Goal: Information Seeking & Learning: Learn about a topic

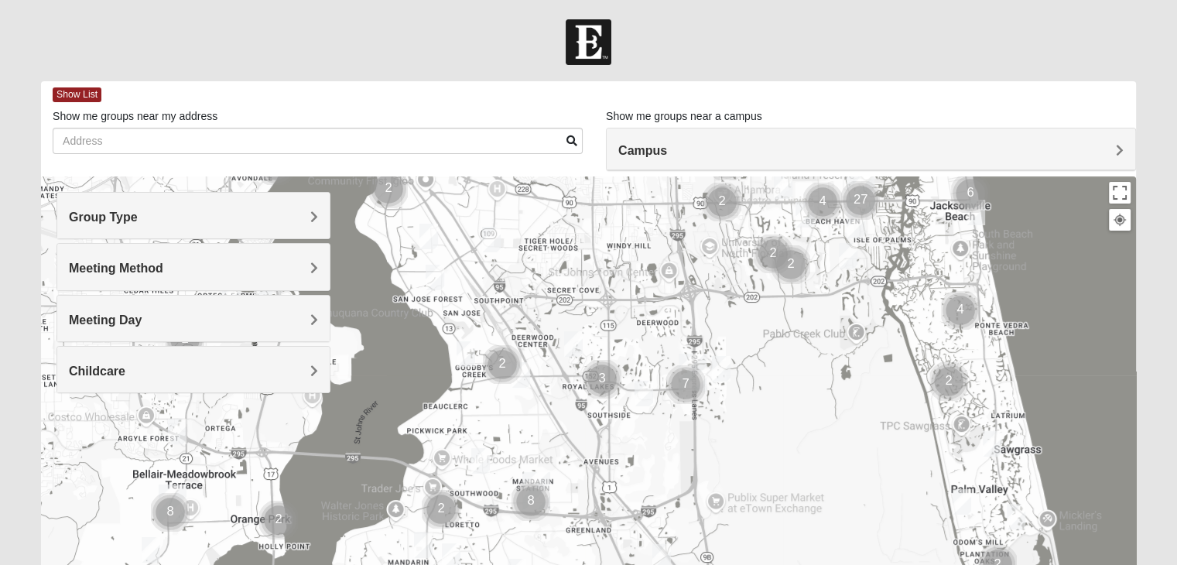
drag, startPoint x: 399, startPoint y: 445, endPoint x: 676, endPoint y: 146, distance: 407.5
click at [675, 146] on div "Show List Loading Groups Keywords Filter Additional Filters Campus Arlington Ba…" at bounding box center [588, 438] width 1095 height 715
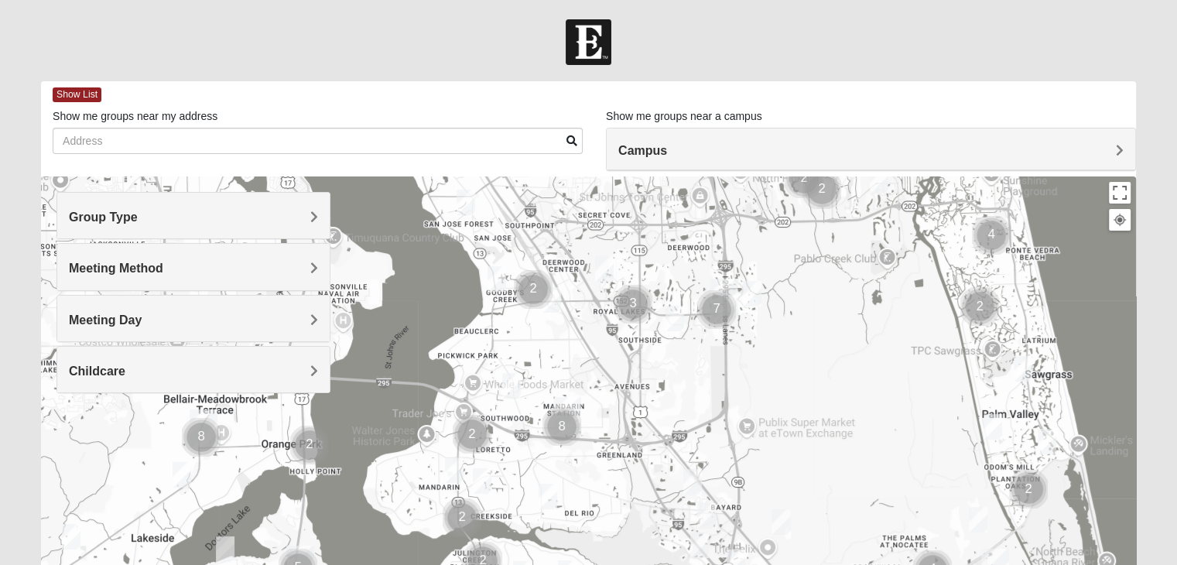
drag, startPoint x: 540, startPoint y: 429, endPoint x: 532, endPoint y: 392, distance: 37.4
click at [568, 365] on div at bounding box center [588, 485] width 1095 height 619
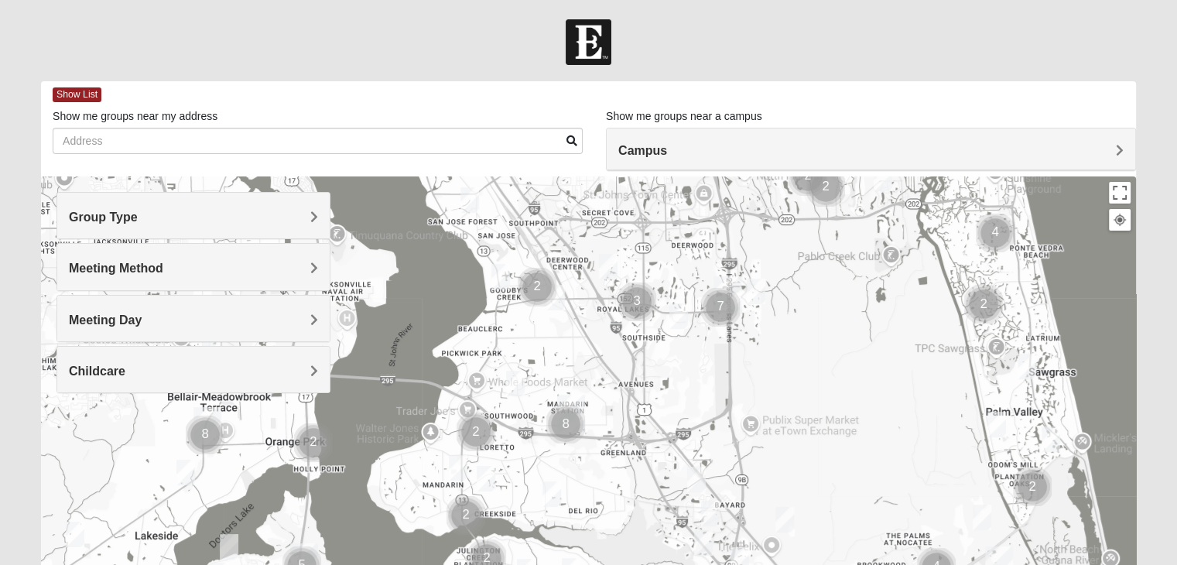
click at [295, 229] on div "Group Type" at bounding box center [193, 216] width 272 height 46
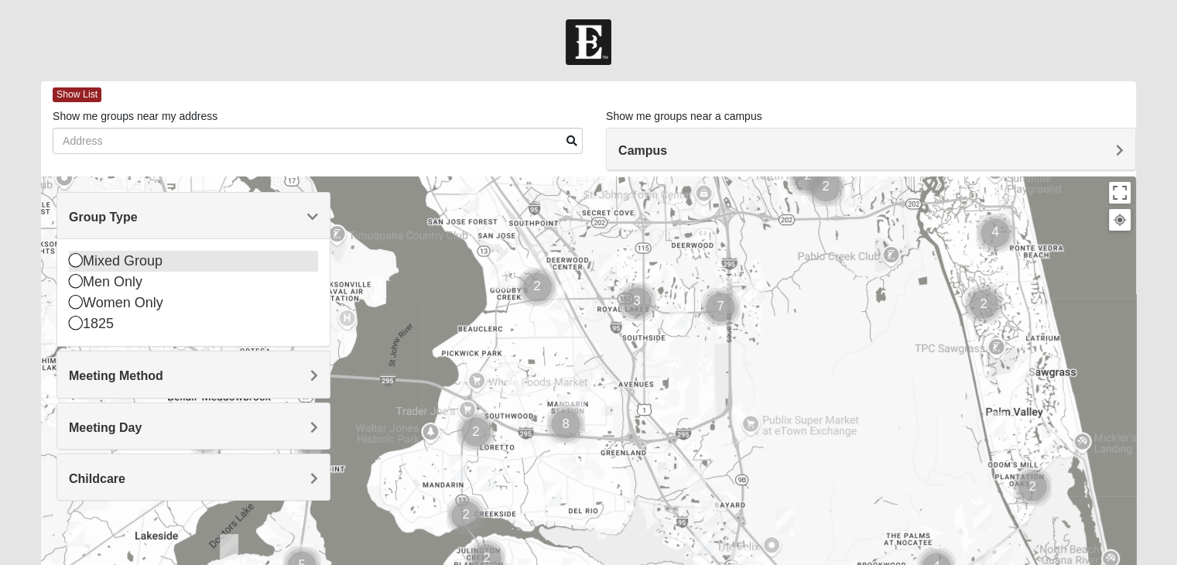
click at [151, 265] on div "Mixed Group" at bounding box center [193, 261] width 249 height 21
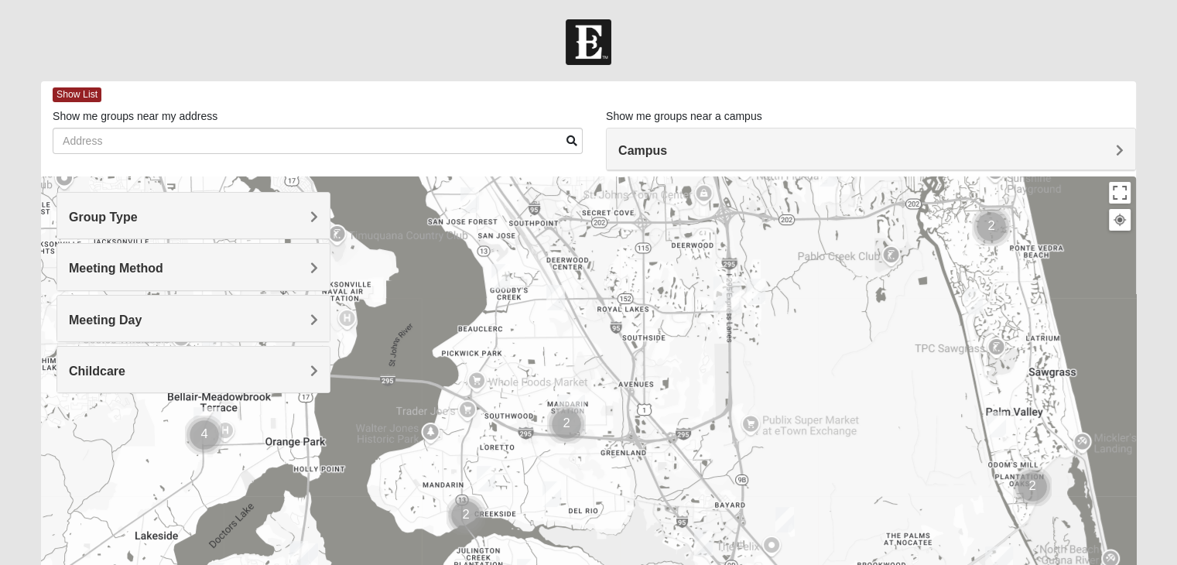
click at [221, 221] on h4 "Group Type" at bounding box center [193, 217] width 249 height 15
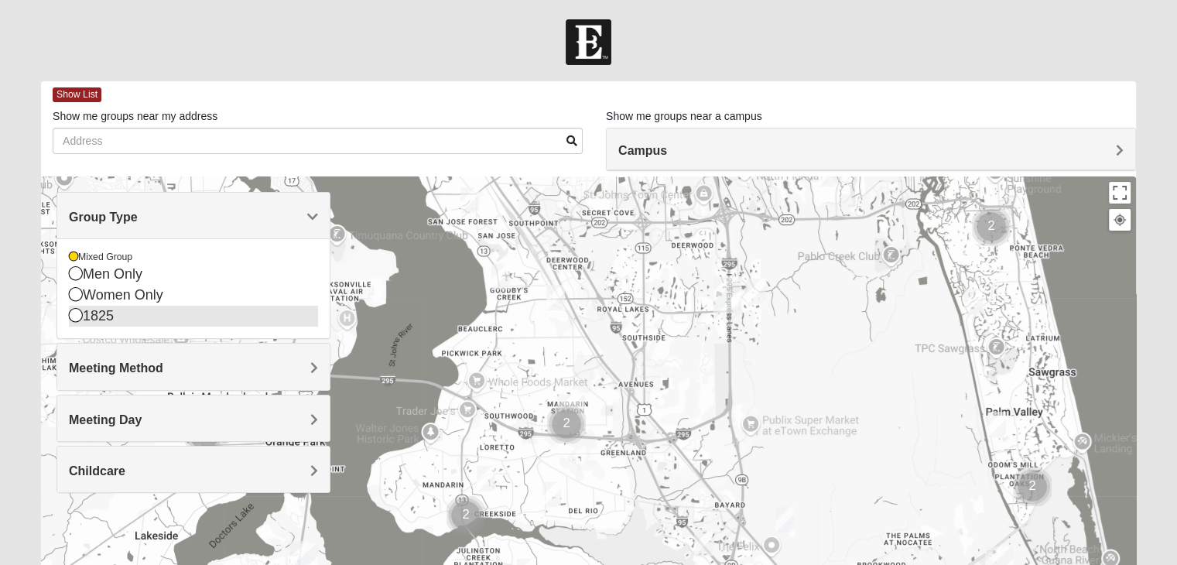
drag, startPoint x: 108, startPoint y: 314, endPoint x: 124, endPoint y: 313, distance: 15.6
click at [108, 314] on div "1825" at bounding box center [193, 316] width 249 height 21
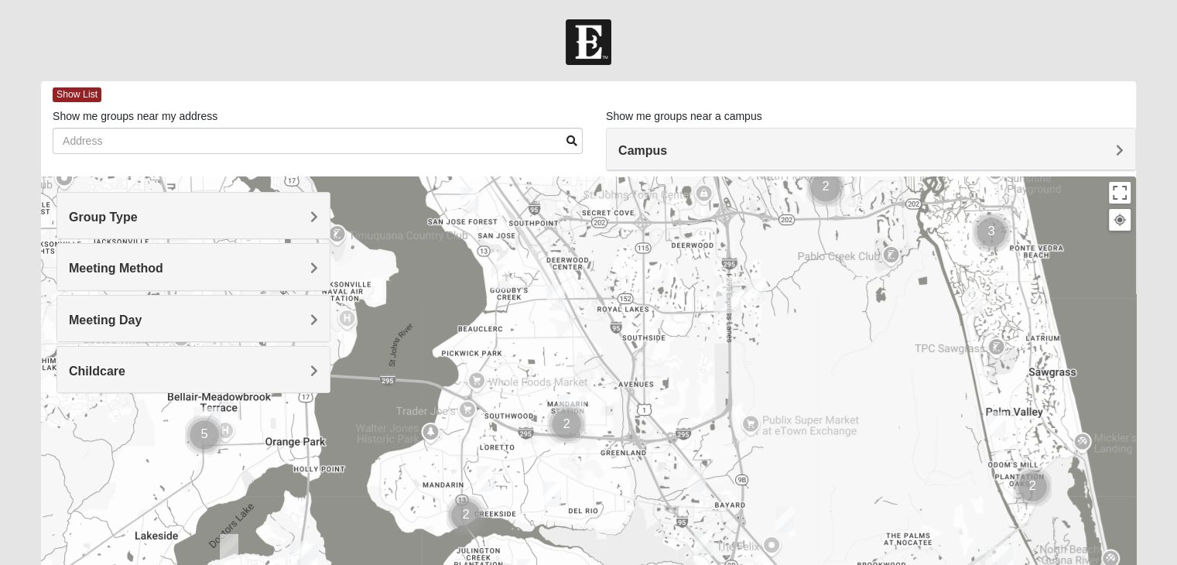
click at [203, 218] on h4 "Group Type" at bounding box center [193, 217] width 249 height 15
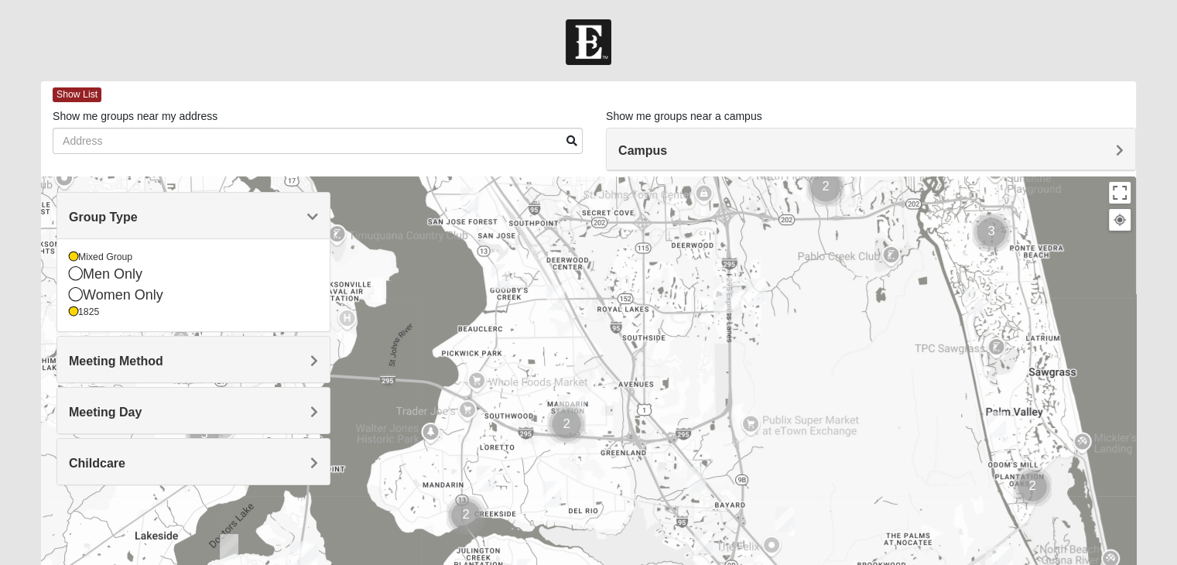
click at [167, 231] on div "Group Type" at bounding box center [193, 216] width 272 height 46
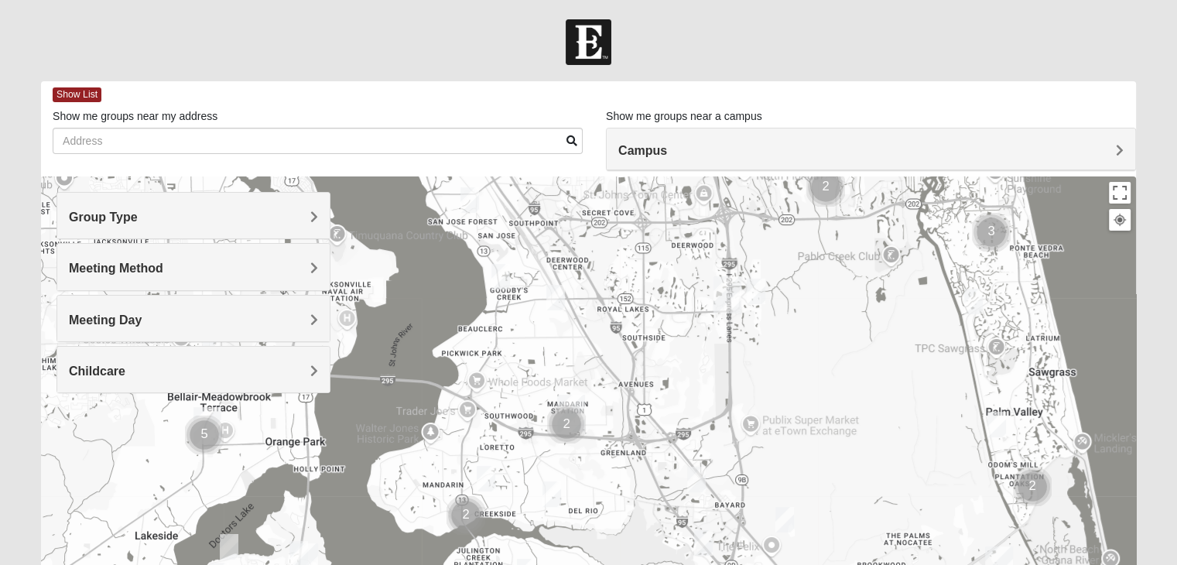
click at [176, 266] on h4 "Meeting Method" at bounding box center [193, 268] width 249 height 15
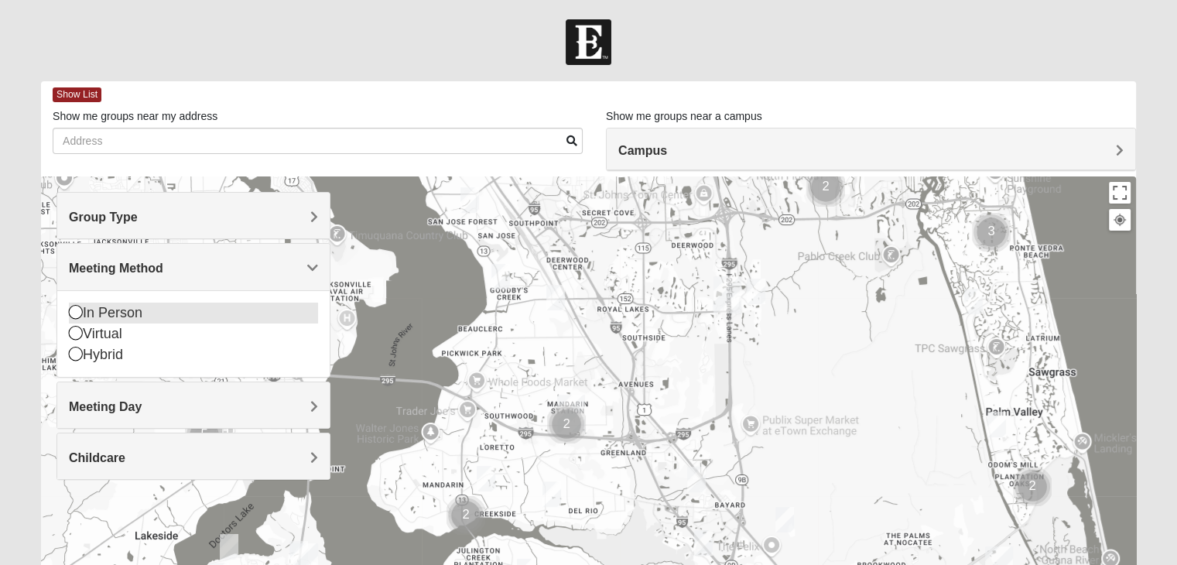
click at [136, 309] on div "In Person" at bounding box center [193, 313] width 249 height 21
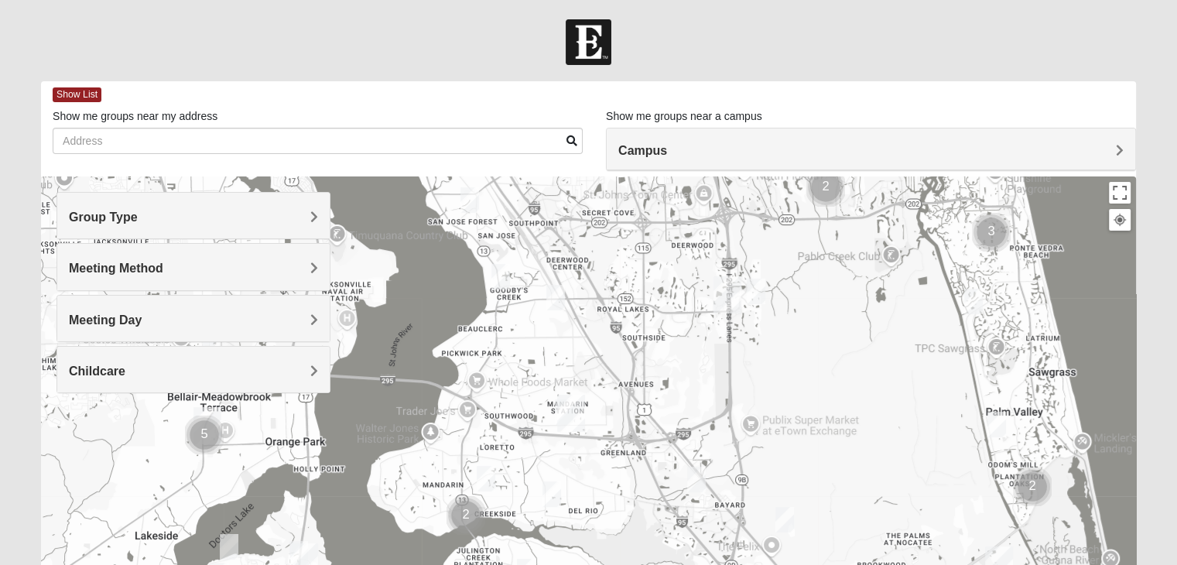
click at [213, 313] on h4 "Meeting Day" at bounding box center [193, 320] width 249 height 15
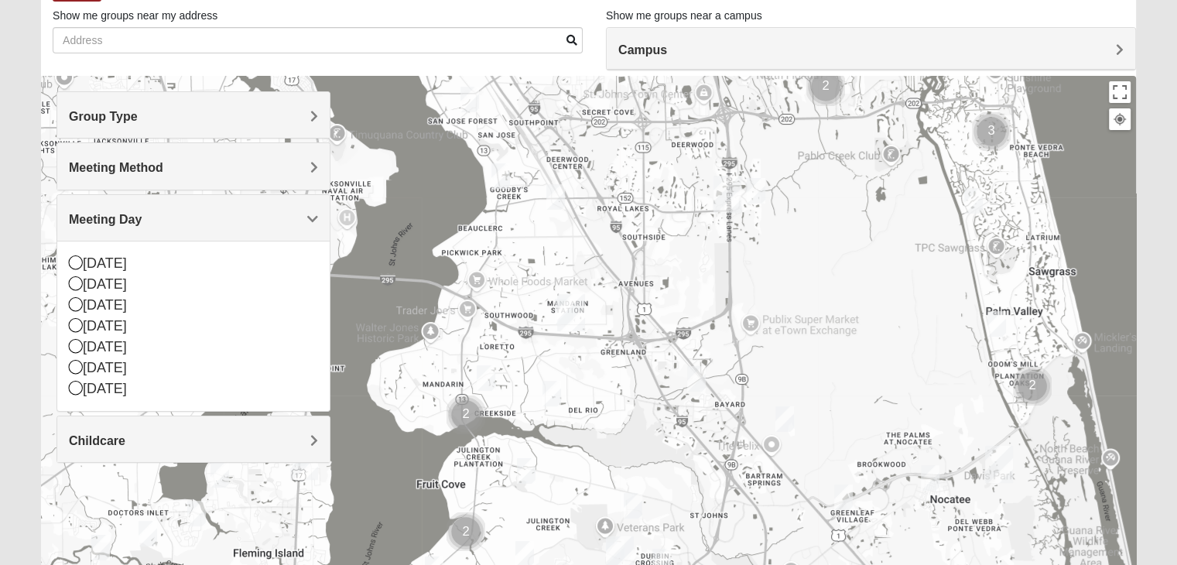
scroll to position [155, 0]
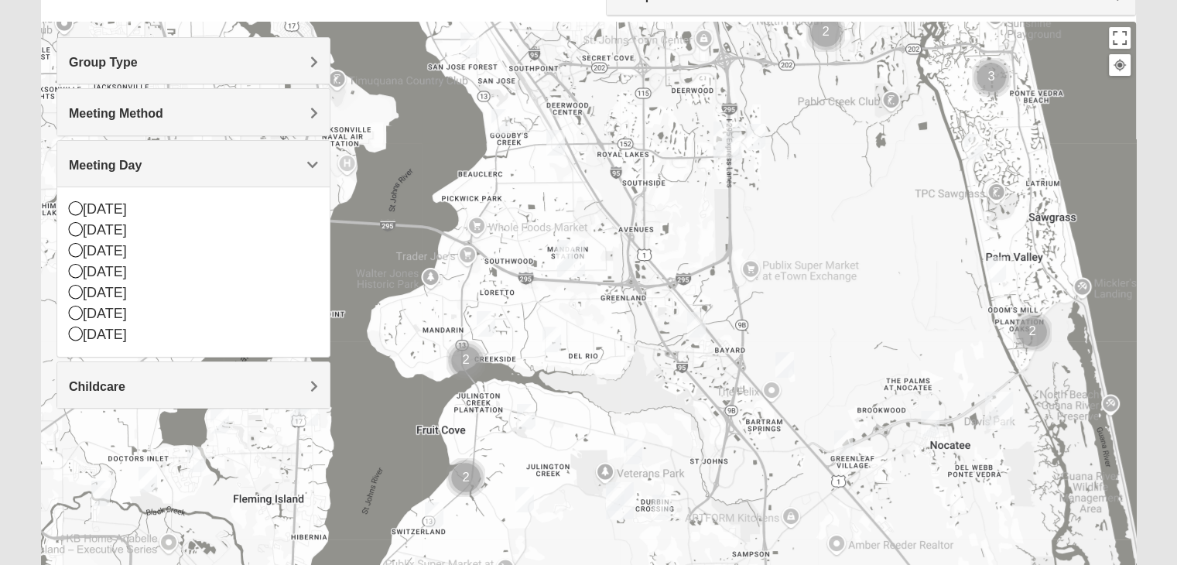
click at [125, 382] on span "Childcare" at bounding box center [97, 386] width 57 height 13
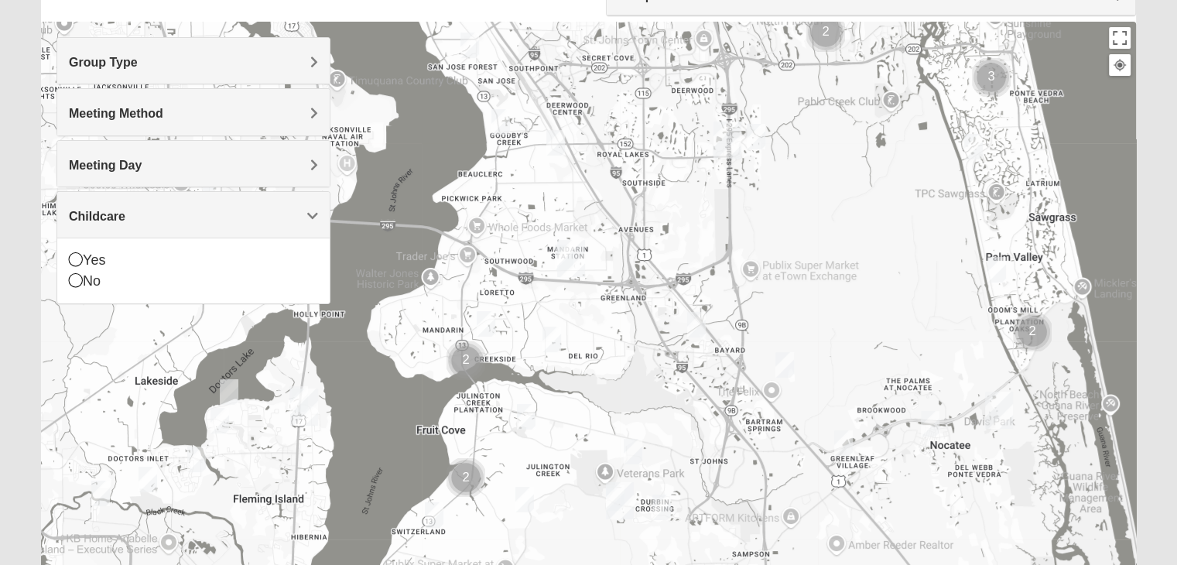
click at [300, 218] on h4 "Childcare" at bounding box center [193, 216] width 249 height 15
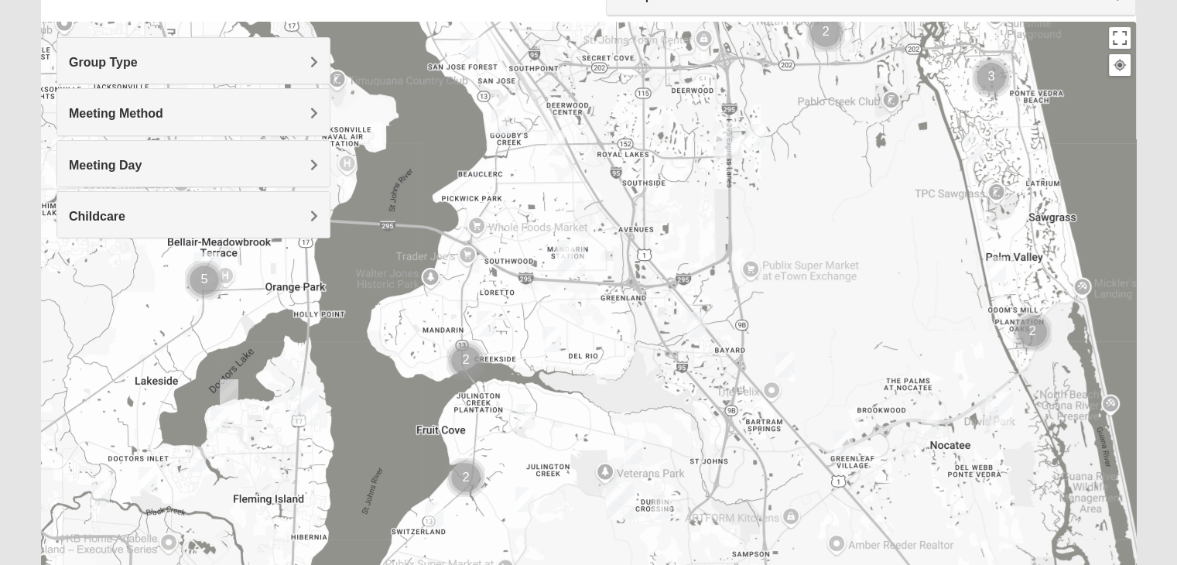
click at [303, 218] on h4 "Childcare" at bounding box center [193, 216] width 249 height 15
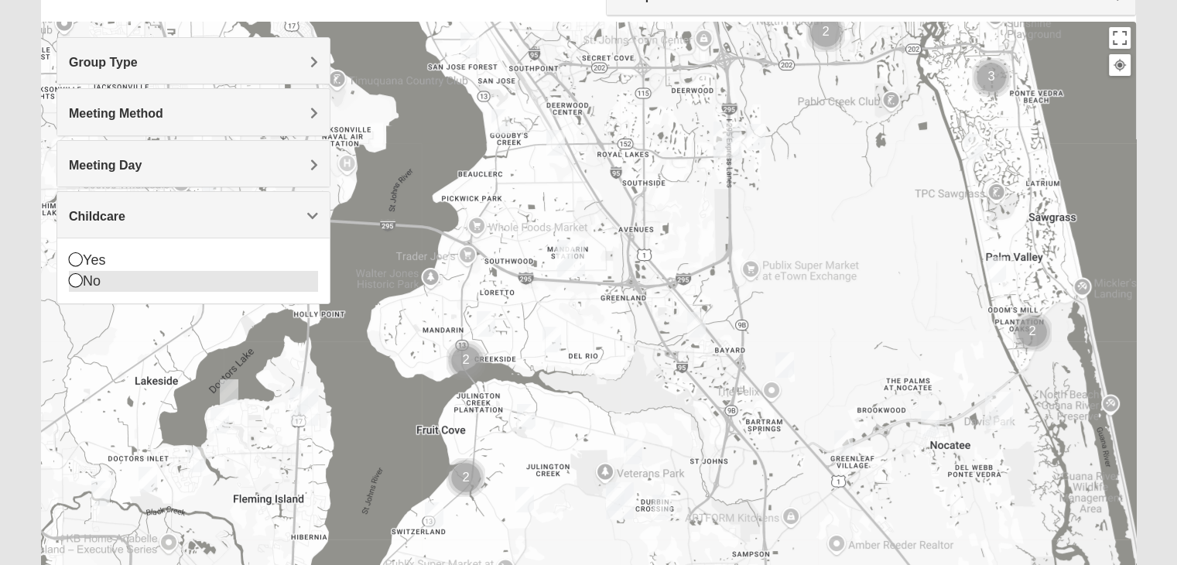
click at [181, 273] on div "No" at bounding box center [193, 281] width 249 height 21
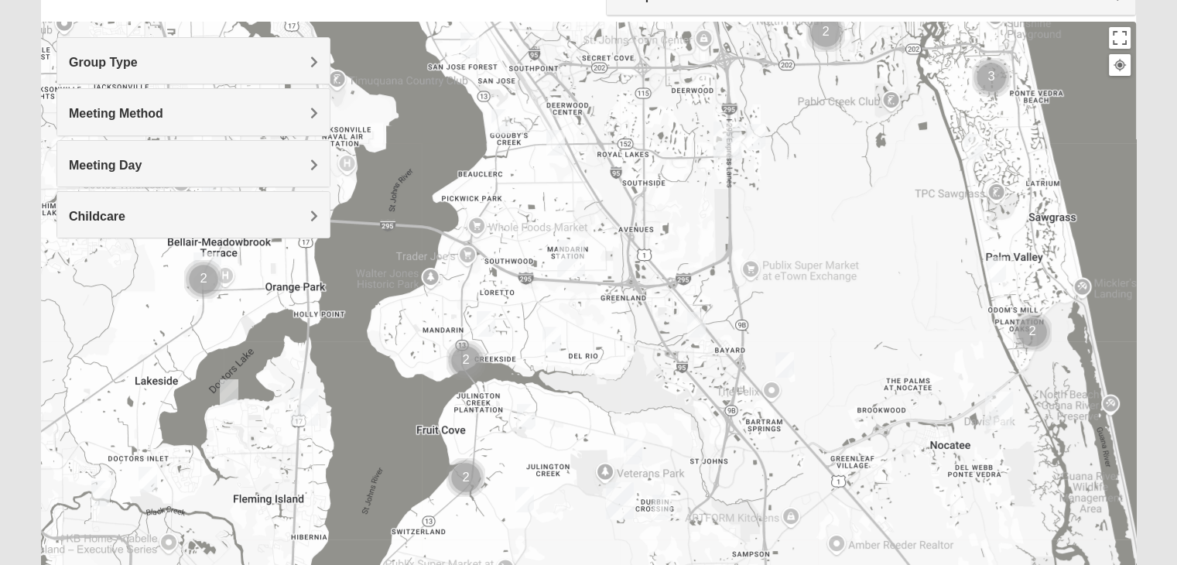
click at [701, 326] on img "1825 Mixed Cutshall 32258" at bounding box center [696, 325] width 31 height 38
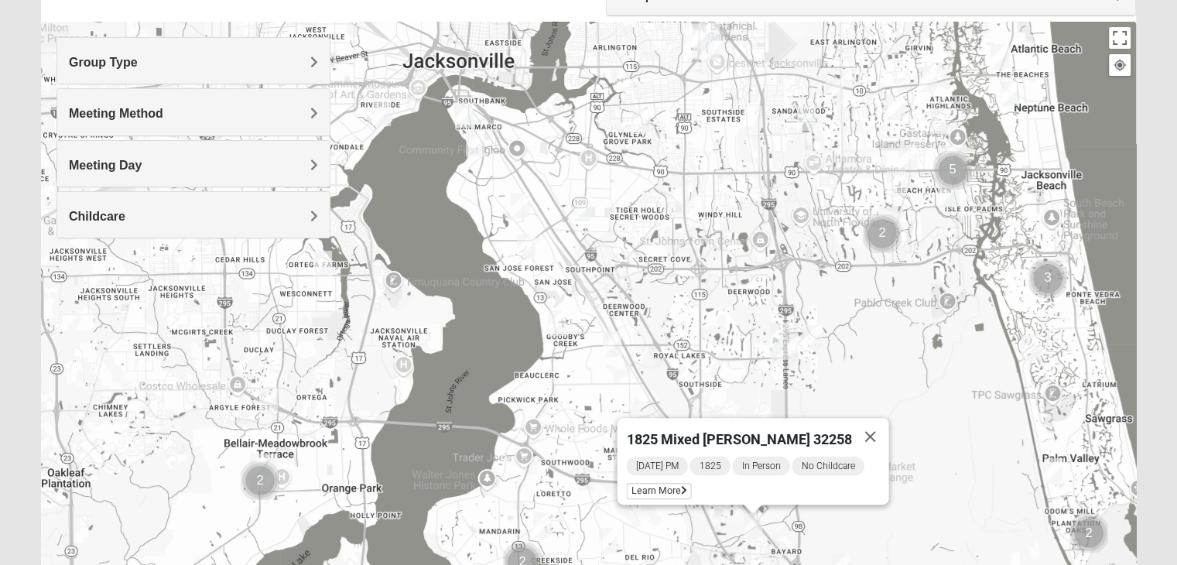
drag, startPoint x: 529, startPoint y: 390, endPoint x: 588, endPoint y: 600, distance: 217.9
click at [588, 564] on html "Log In Find A Group Error Show List Loading Groups" at bounding box center [588, 271] width 1177 height 852
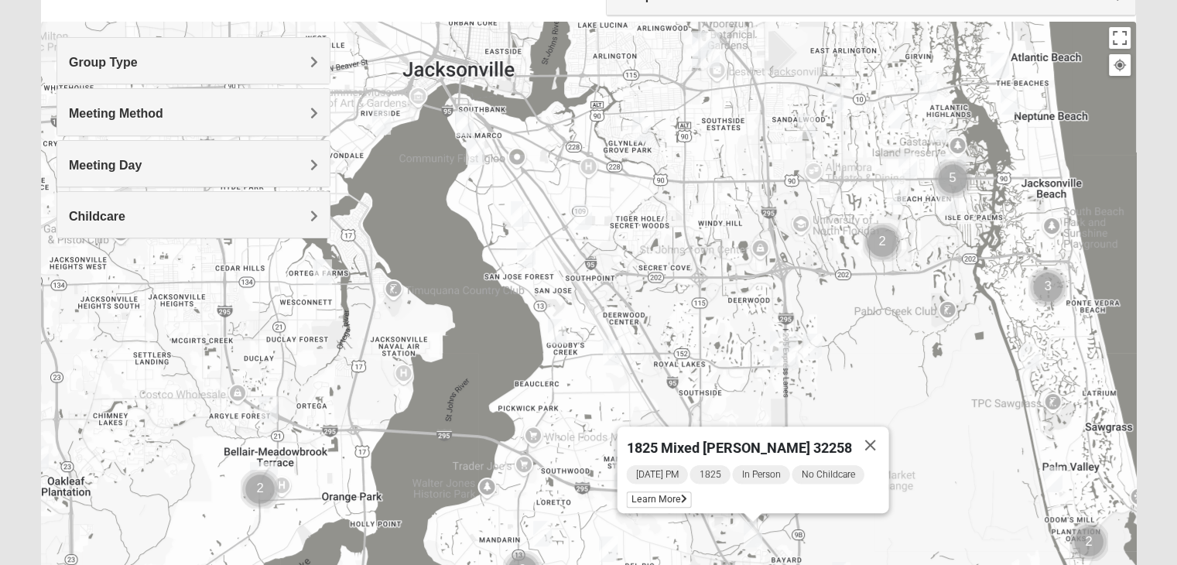
click at [478, 146] on img "1825 Mixed Chamberlian/Hicks 32207" at bounding box center [475, 152] width 31 height 38
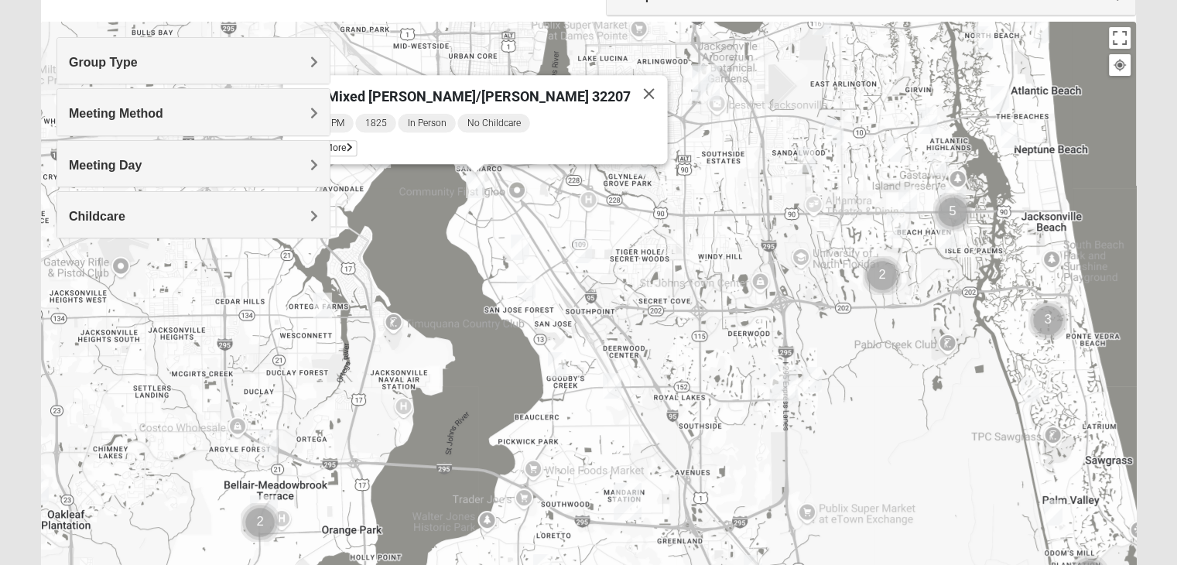
click at [650, 162] on img "1825 Mixed Shamet 32216" at bounding box center [641, 163] width 31 height 38
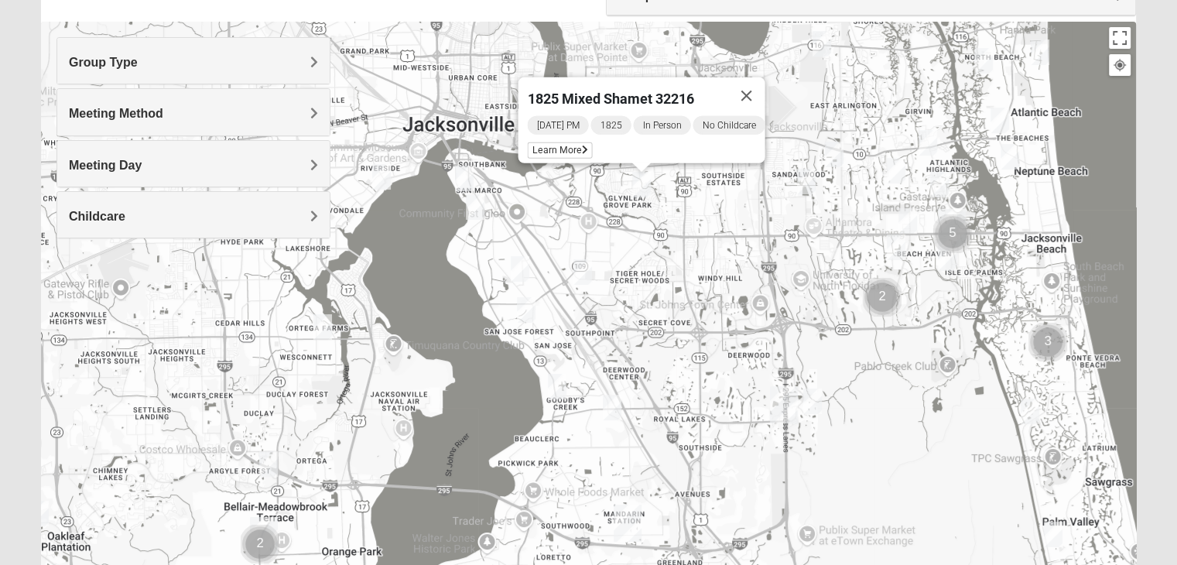
click at [896, 167] on img "1825 Mixed Annis 32246" at bounding box center [896, 171] width 31 height 38
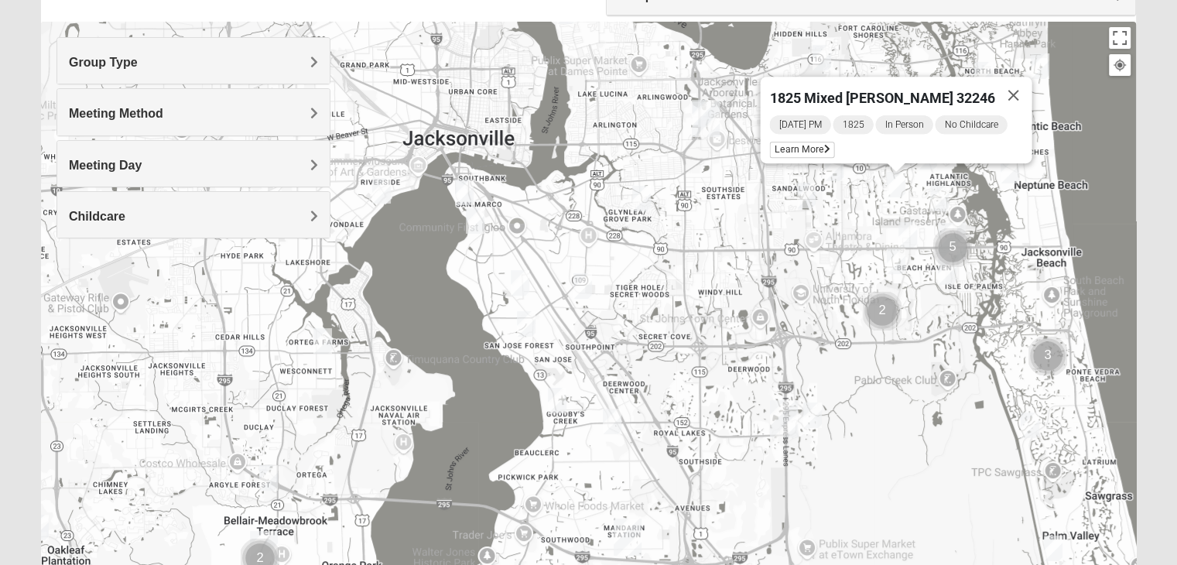
click at [901, 230] on img "1825 Womens Annis/Ferguson 32246" at bounding box center [908, 235] width 31 height 38
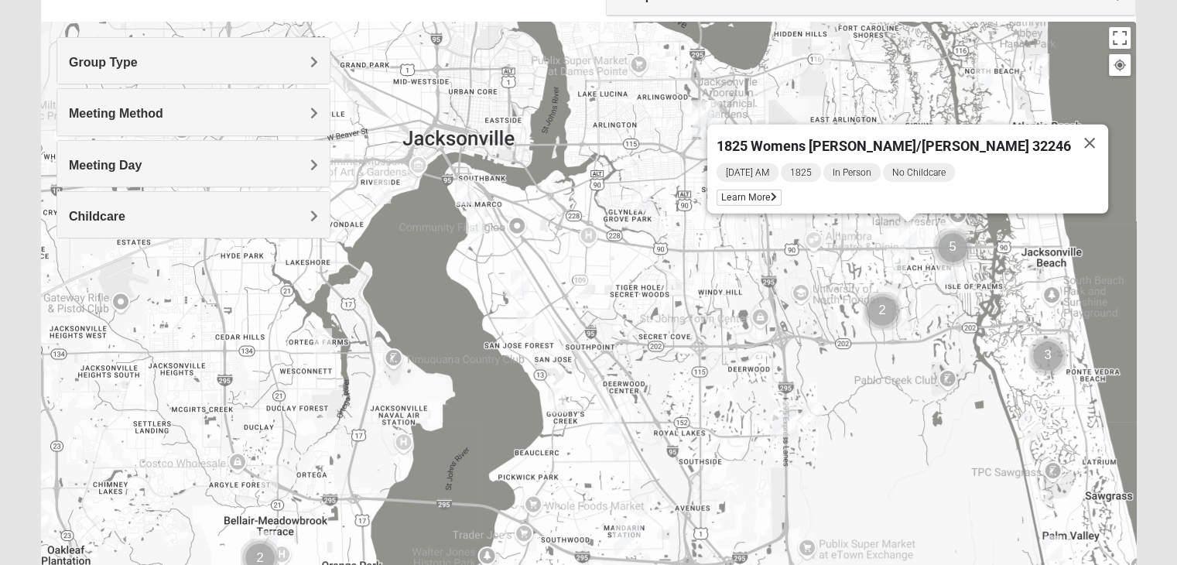
click at [898, 262] on img "1825 Mens Cason 32224" at bounding box center [896, 261] width 31 height 38
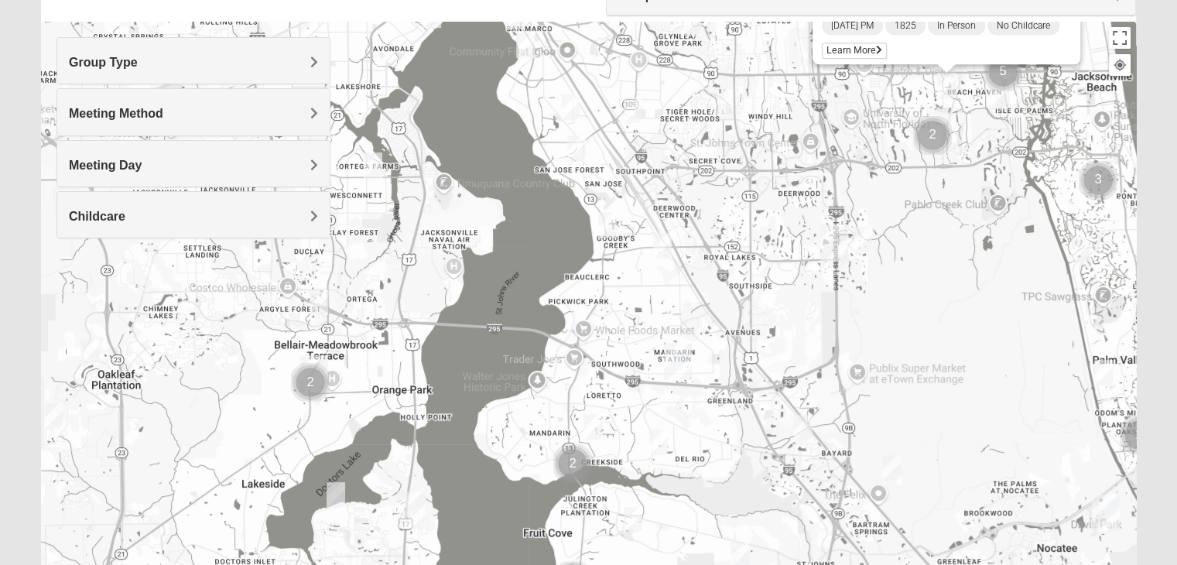
drag, startPoint x: 767, startPoint y: 310, endPoint x: 803, endPoint y: 96, distance: 216.6
click at [803, 97] on div "1825 Mens Cason 32224 Wednesday PM 1825 In Person No Childcare Learn More" at bounding box center [588, 331] width 1095 height 619
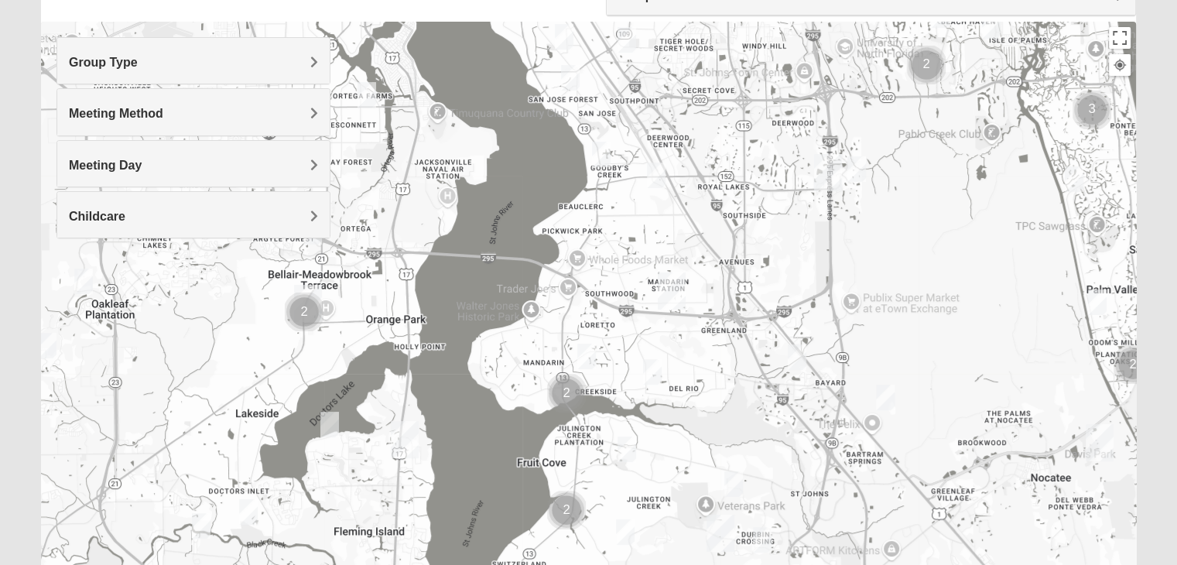
click at [798, 351] on img "1825 Mixed Cutshall 32258" at bounding box center [797, 357] width 31 height 38
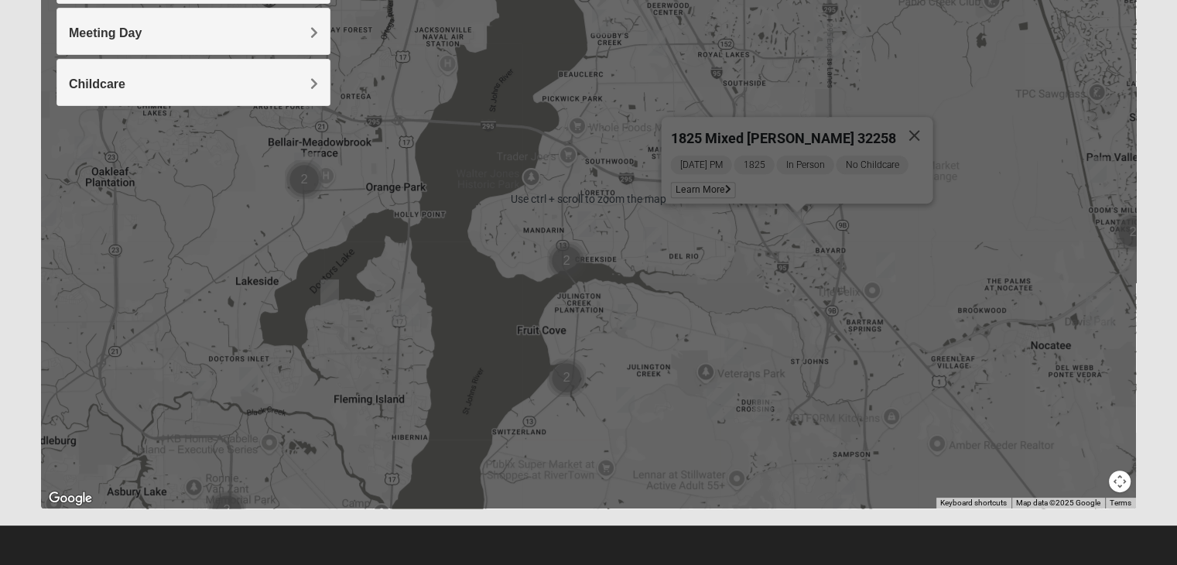
scroll to position [132, 0]
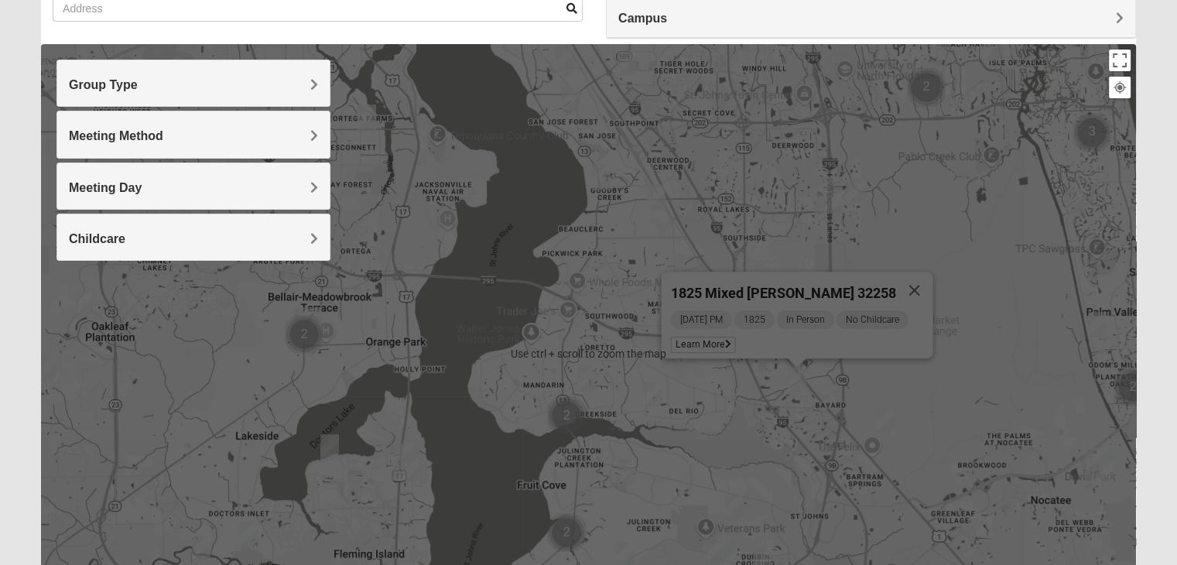
click at [749, 344] on div "Monday PM 1825 In Person No Childcare Learn More" at bounding box center [801, 334] width 262 height 50
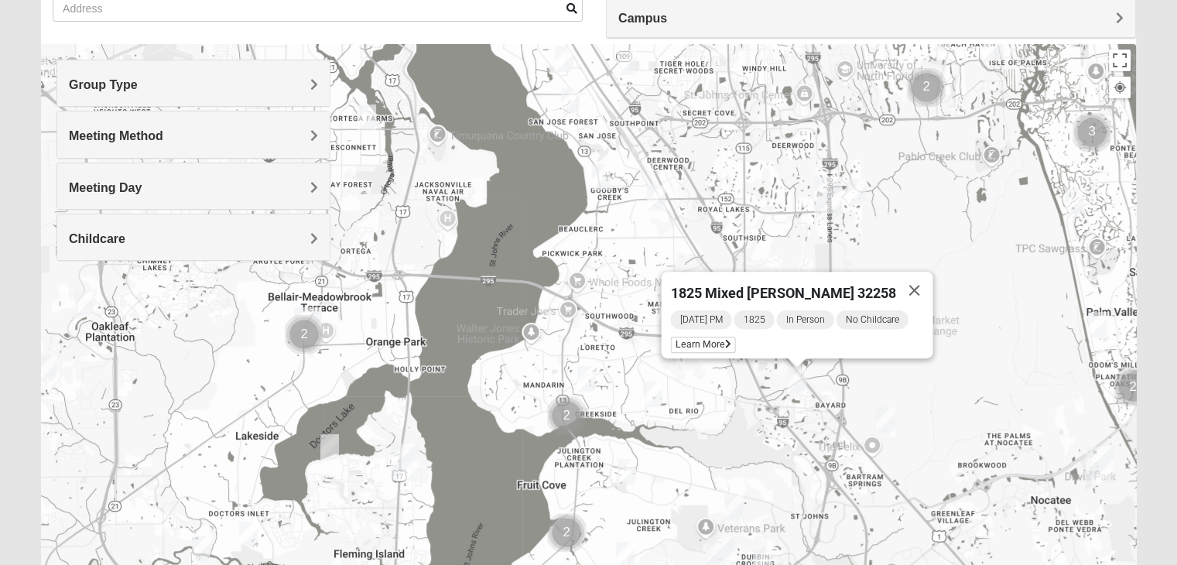
scroll to position [210, 0]
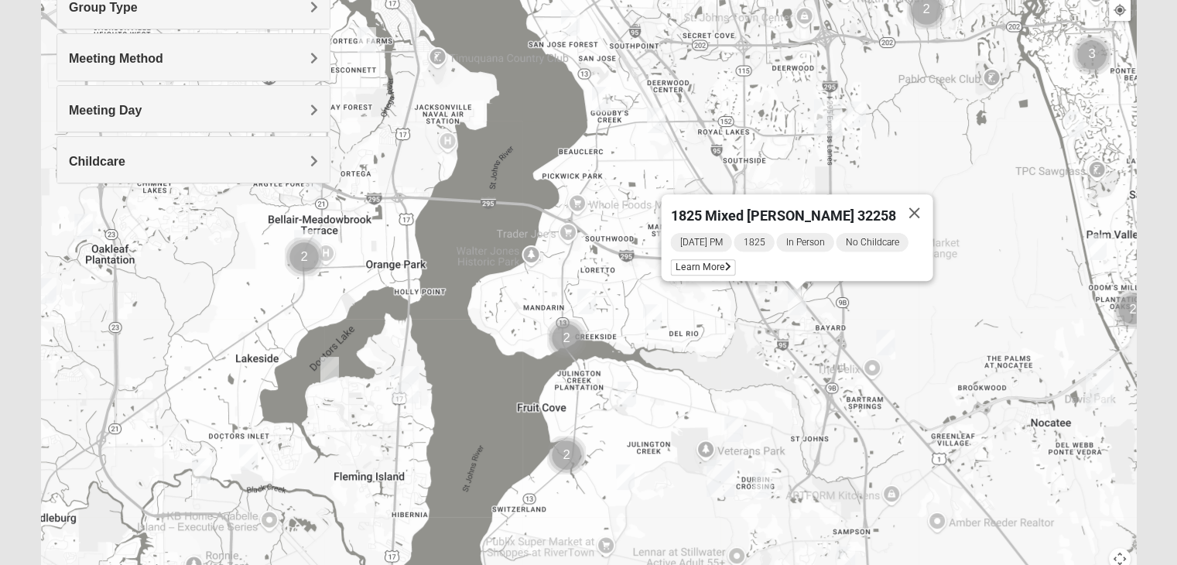
click at [855, 411] on div "1825 Mixed [PERSON_NAME] 32258 [DATE] PM 1825 In Person No Childcare Learn More" at bounding box center [588, 276] width 1095 height 619
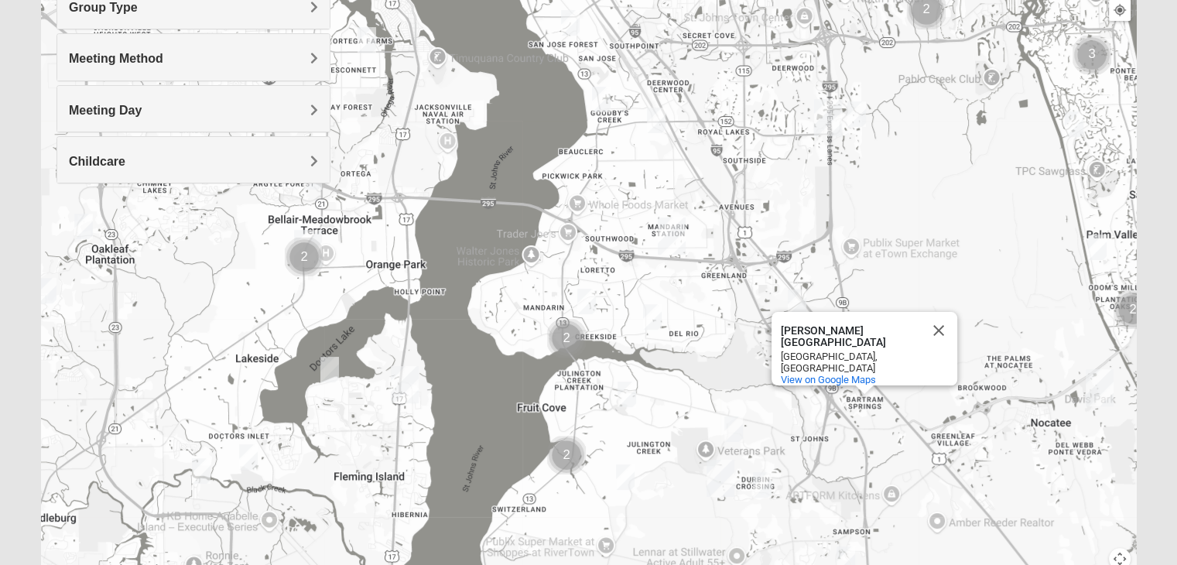
click at [721, 475] on img "St. Johns" at bounding box center [721, 479] width 40 height 50
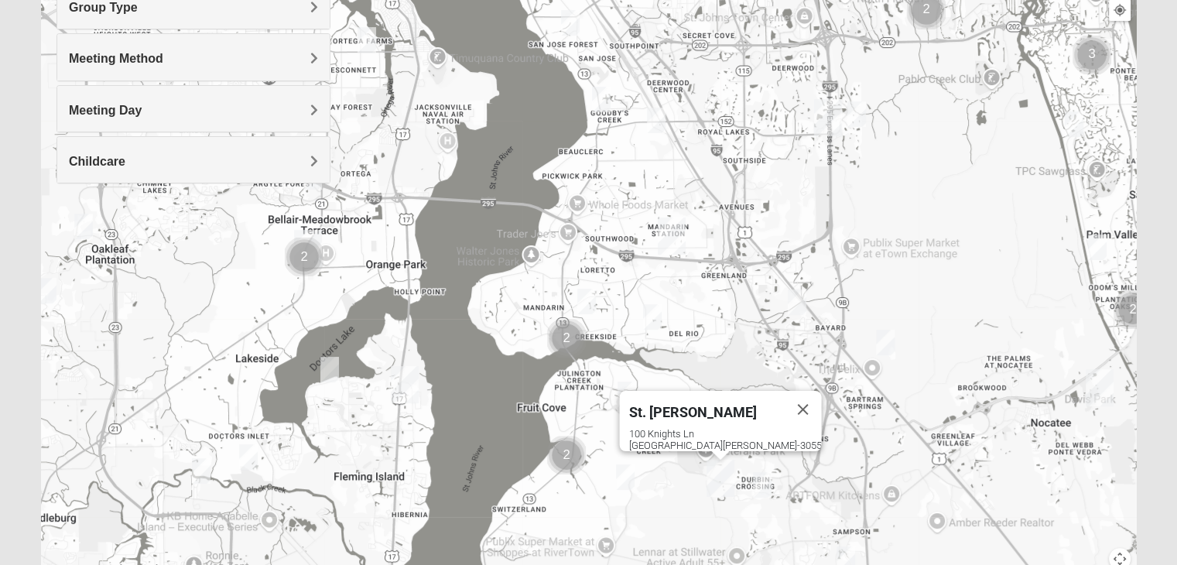
click at [671, 237] on img "Mandarin" at bounding box center [672, 236] width 40 height 50
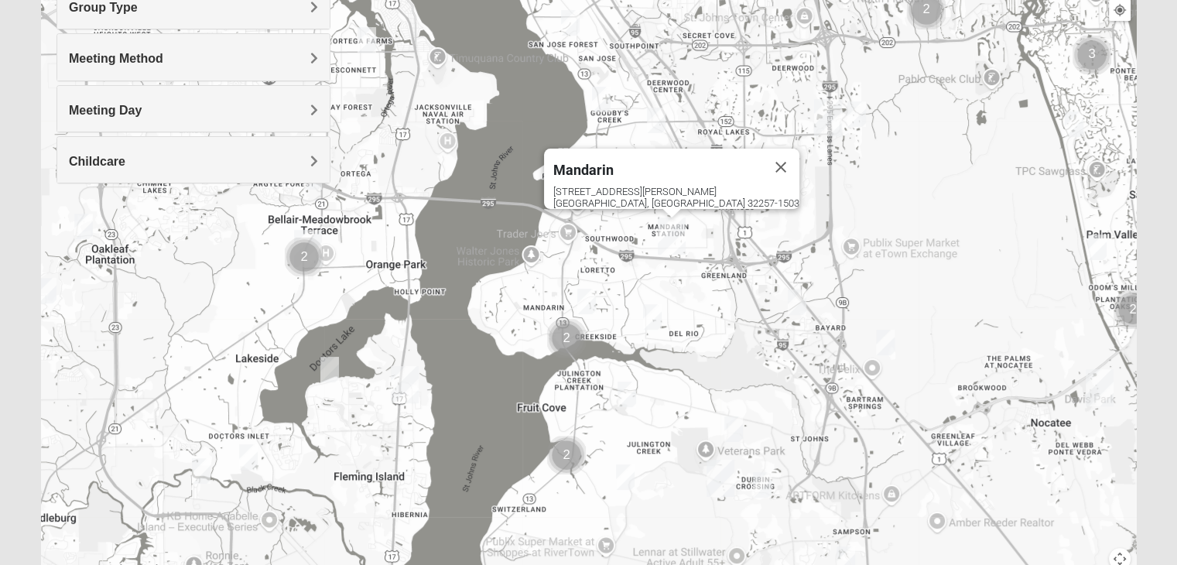
click at [836, 125] on img "Baymeadows" at bounding box center [828, 118] width 40 height 50
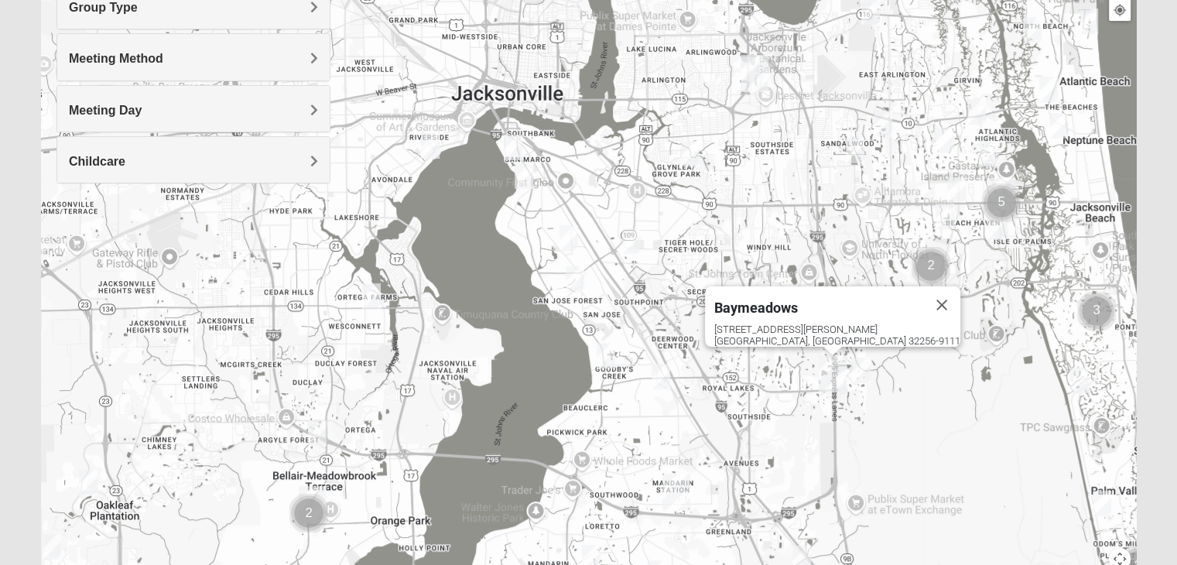
drag, startPoint x: 771, startPoint y: 127, endPoint x: 776, endPoint y: 385, distance: 257.8
click at [776, 386] on div "Baymeadows 8133 Point Meadows Way Jacksonville, FL 32256-9111" at bounding box center [588, 276] width 1095 height 619
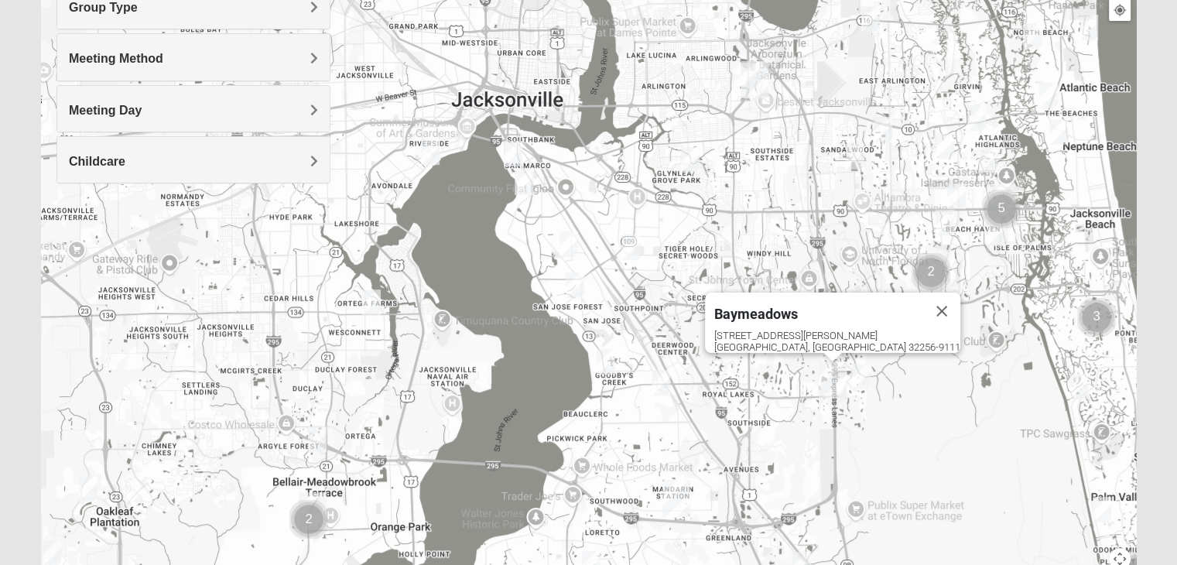
click at [1006, 187] on img "Cluster of 5 groups" at bounding box center [1001, 208] width 51 height 51
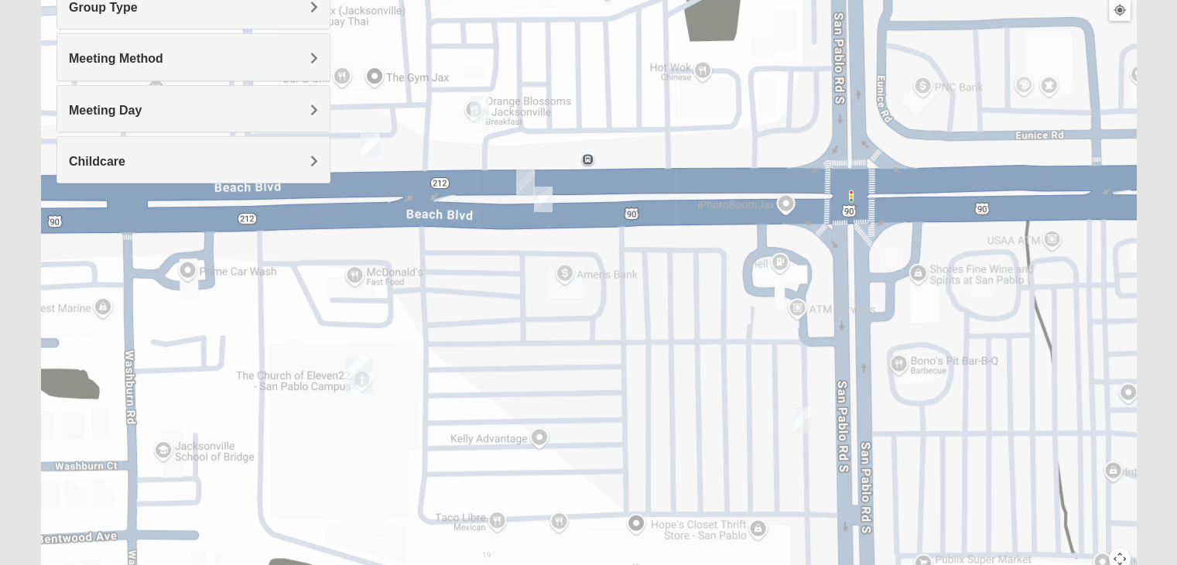
click at [831, 177] on div "To navigate, press the arrow keys. Baymeadows 8133 Point Meadows Way Jacksonvil…" at bounding box center [588, 276] width 1095 height 619
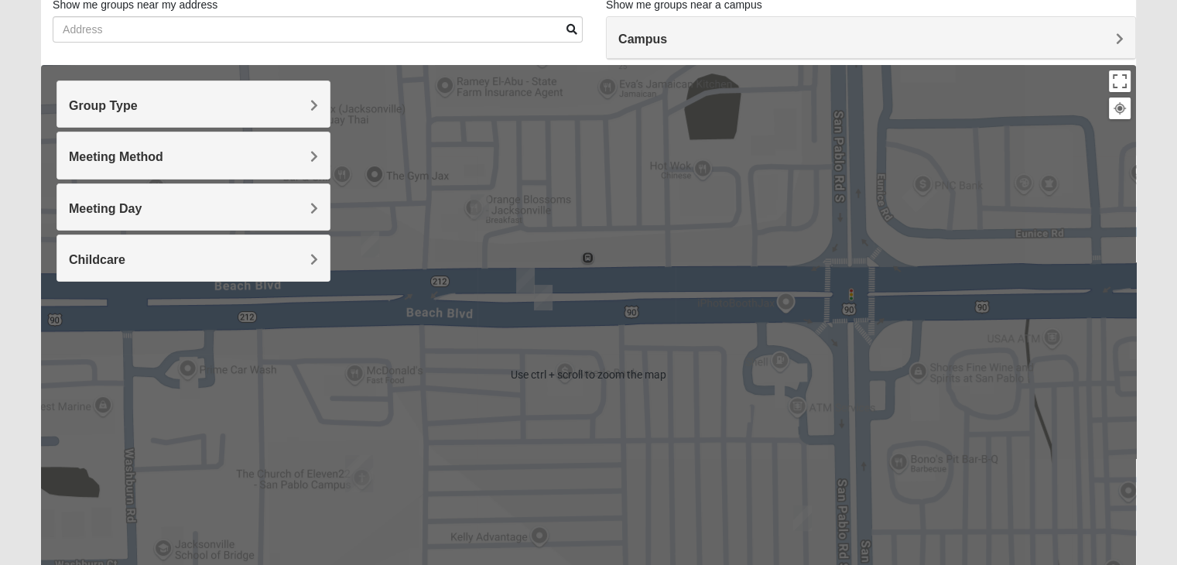
scroll to position [155, 0]
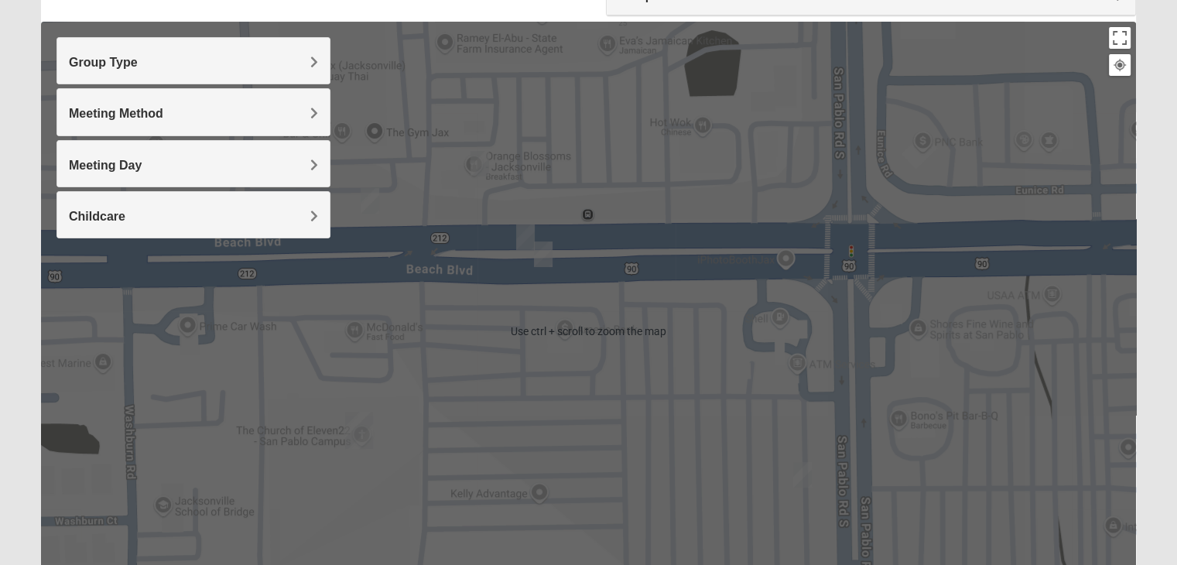
click at [629, 344] on div "Baymeadows 8133 Point Meadows Way Jacksonville, FL 32256-9111" at bounding box center [588, 331] width 1095 height 619
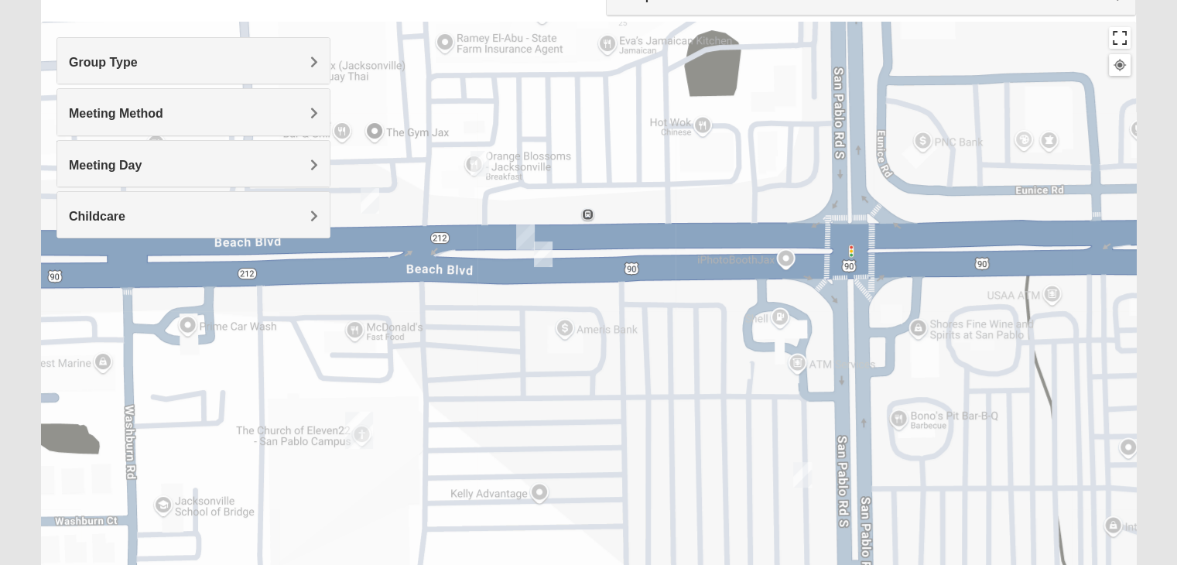
drag, startPoint x: 1129, startPoint y: 44, endPoint x: 1119, endPoint y: 109, distance: 65.7
click at [1128, 44] on button "Toggle fullscreen view" at bounding box center [1120, 38] width 22 height 22
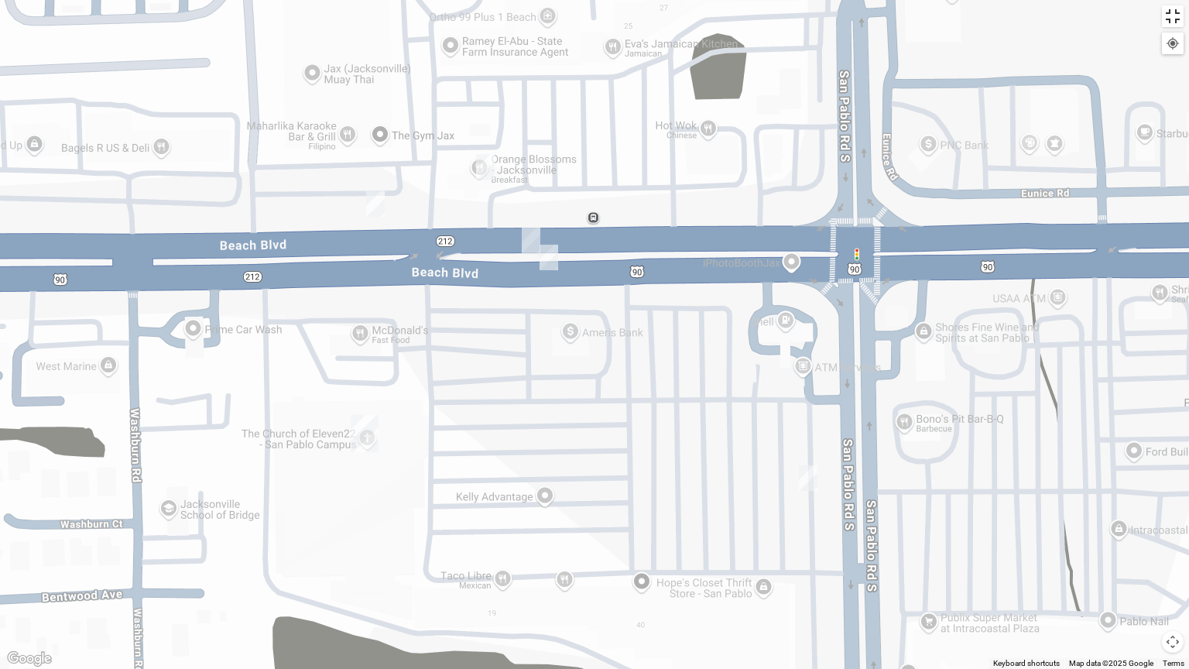
click at [1178, 12] on button "Toggle fullscreen view" at bounding box center [1173, 16] width 22 height 22
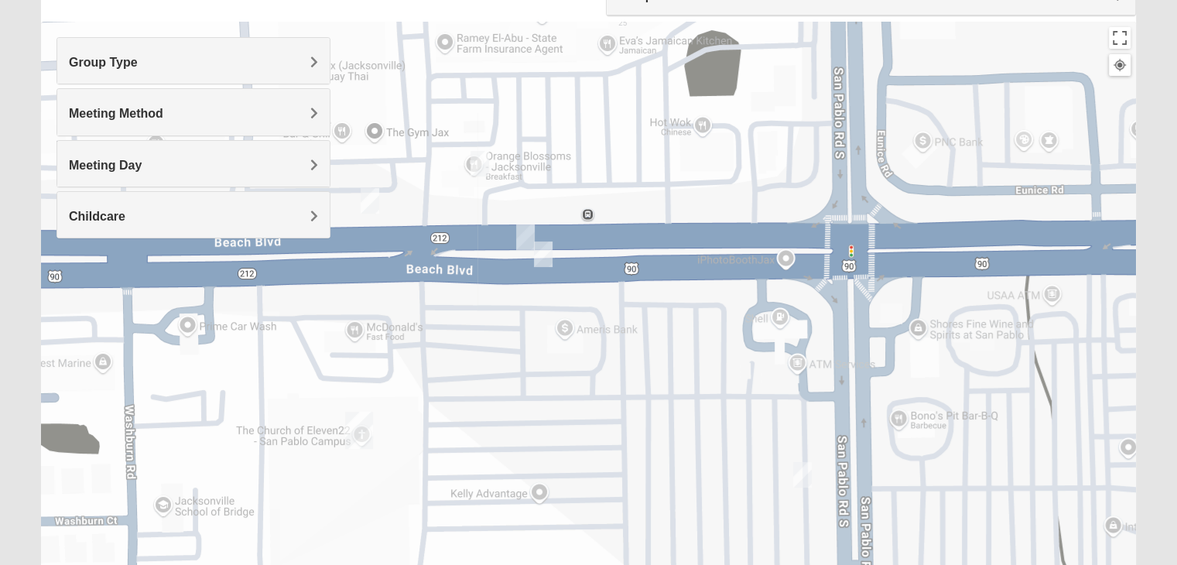
click at [1119, 65] on div at bounding box center [1120, 65] width 14 height 14
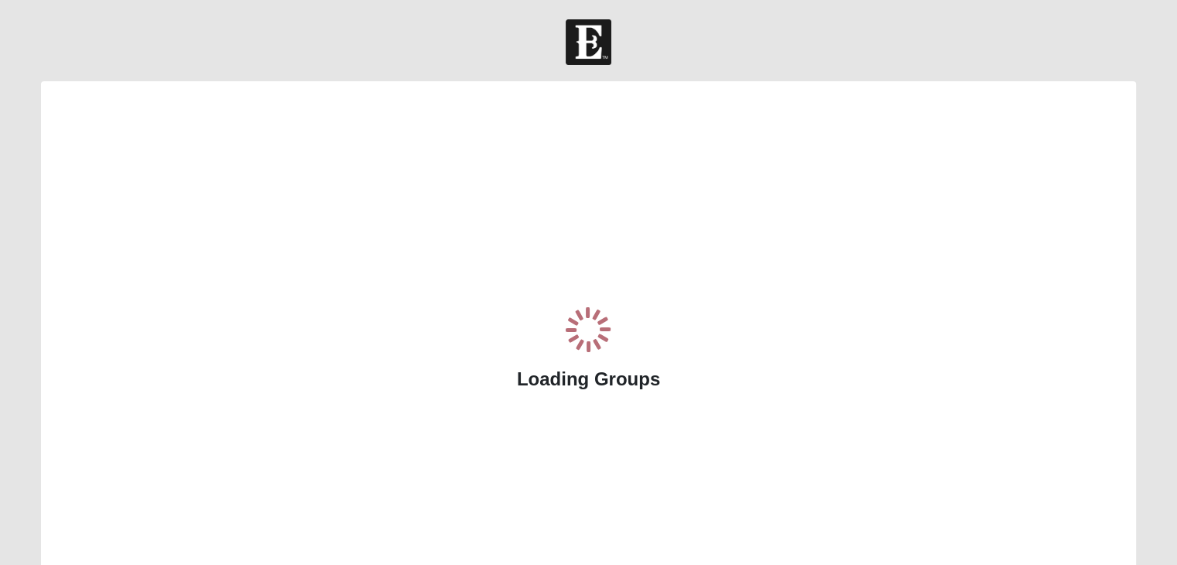
scroll to position [115, 0]
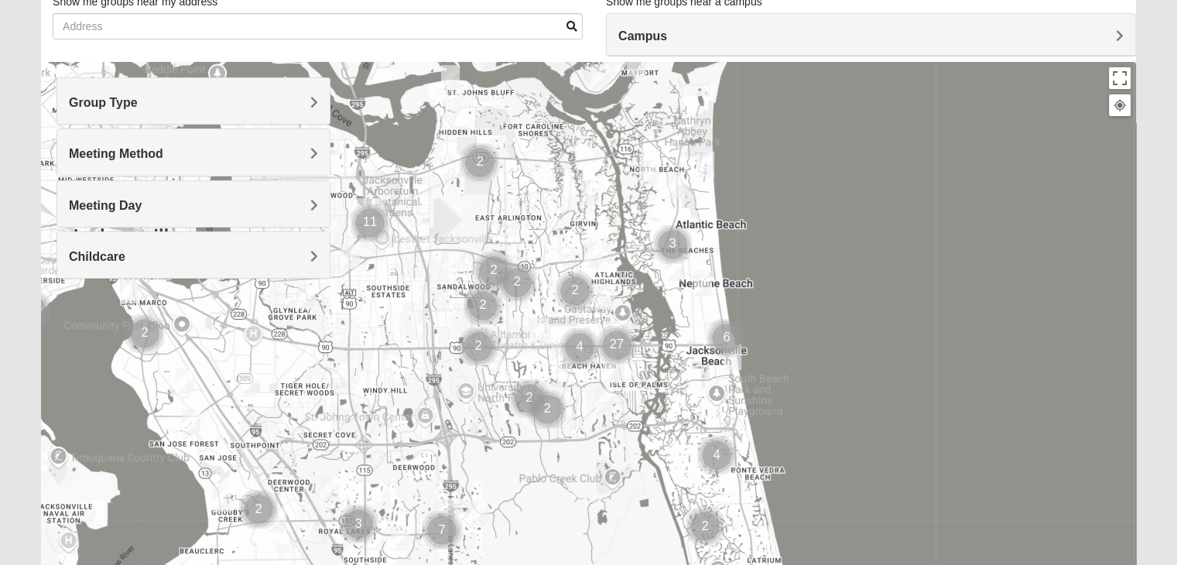
drag, startPoint x: 667, startPoint y: 360, endPoint x: 684, endPoint y: 318, distance: 45.4
click at [687, 322] on div at bounding box center [588, 371] width 1095 height 619
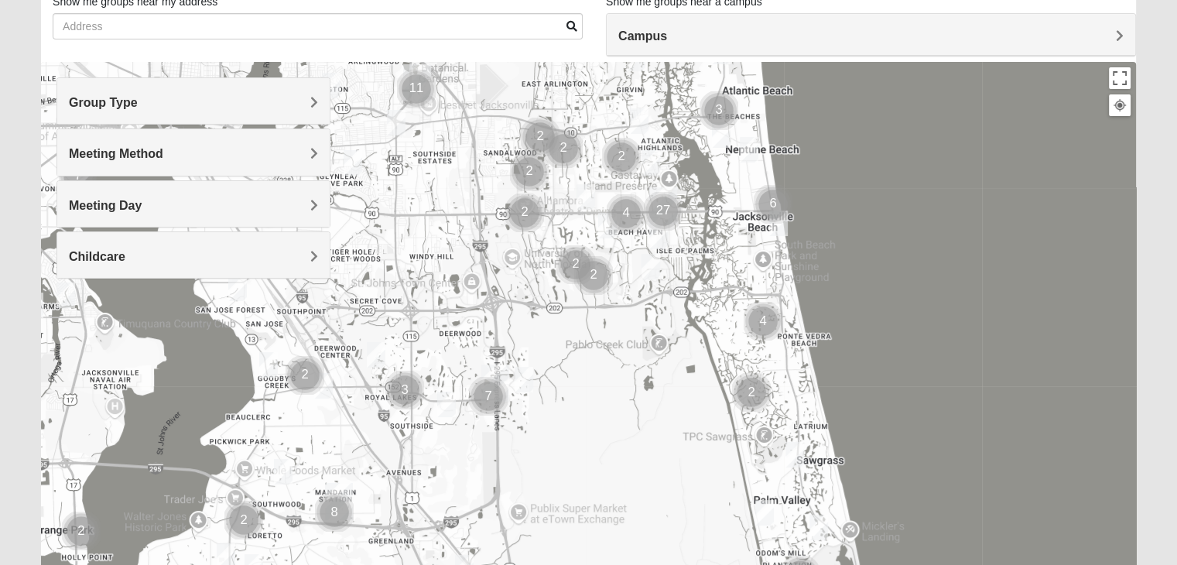
drag, startPoint x: 701, startPoint y: 341, endPoint x: 709, endPoint y: 286, distance: 56.3
click at [709, 286] on div at bounding box center [588, 371] width 1095 height 619
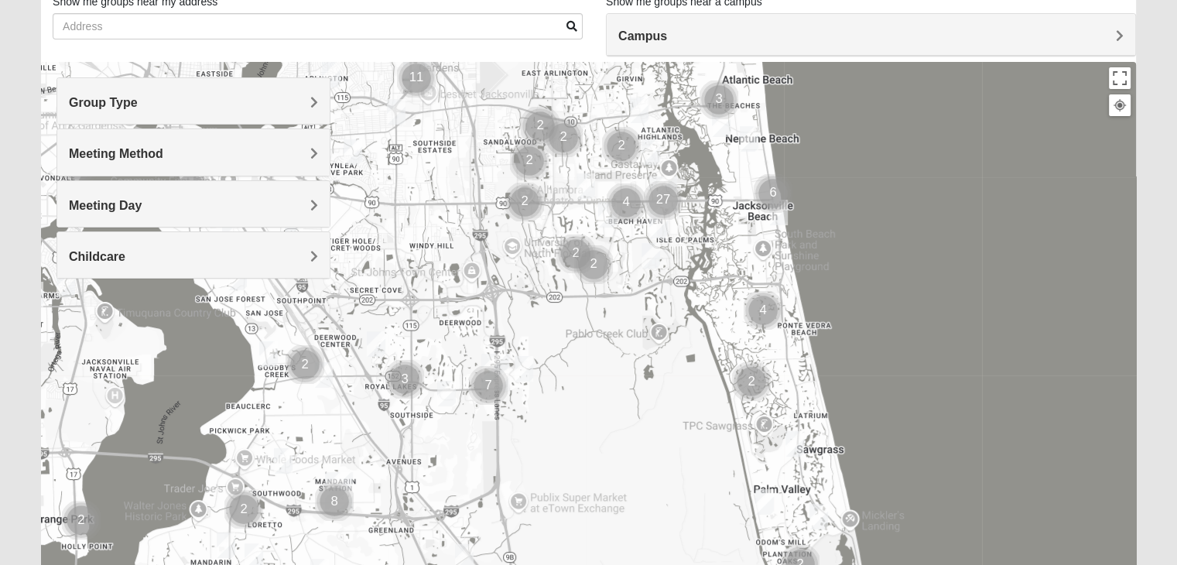
click at [591, 176] on img "Mens Hamilton 32250" at bounding box center [586, 186] width 31 height 38
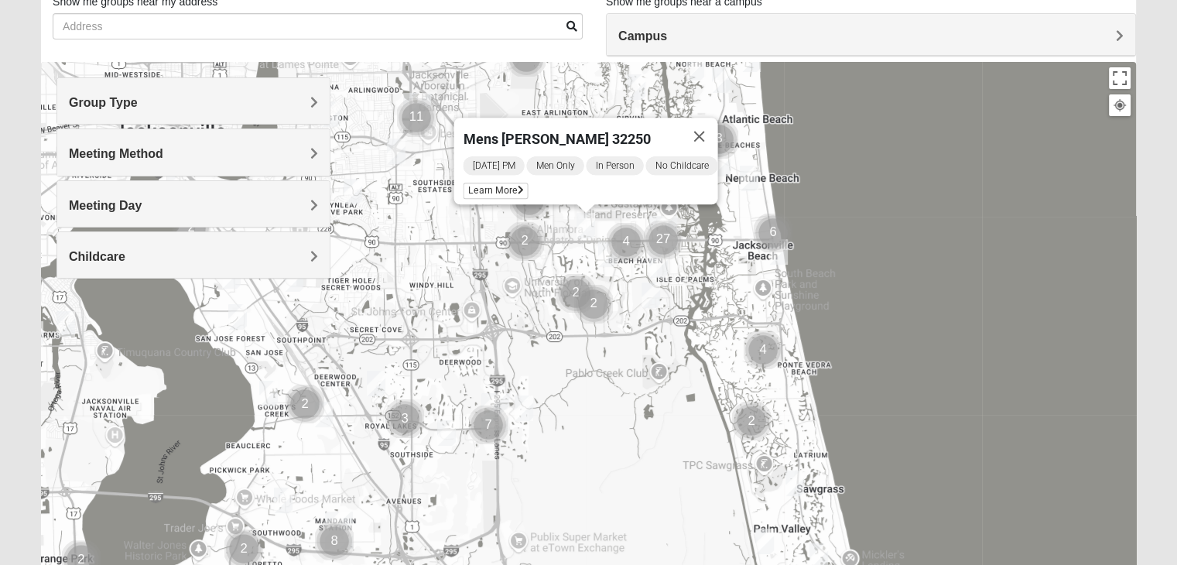
click at [660, 297] on img "Mens Schell 32224" at bounding box center [651, 295] width 31 height 38
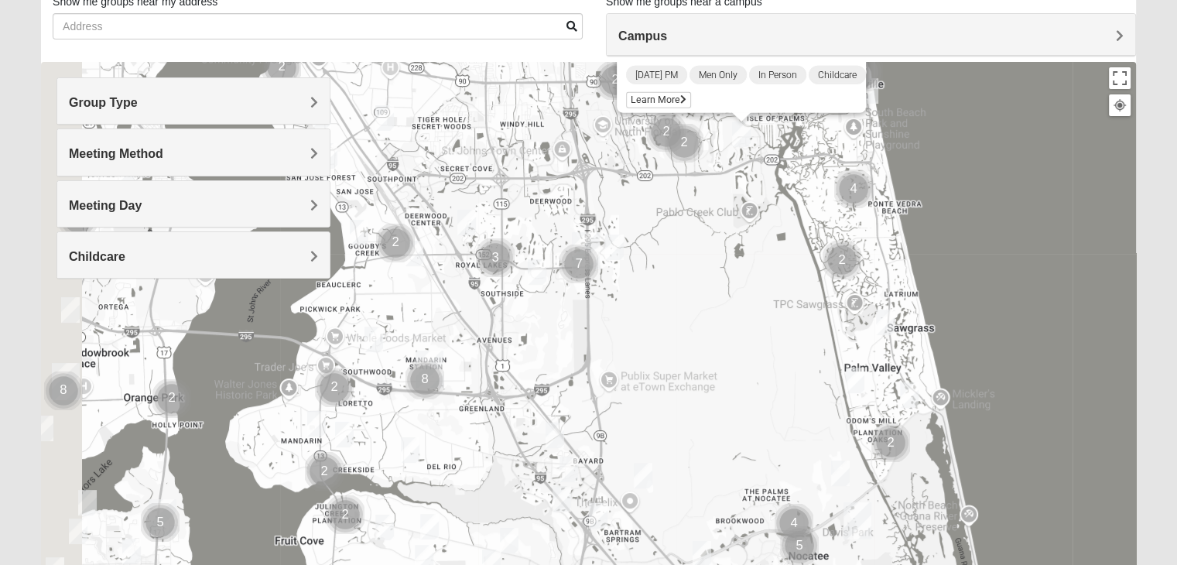
drag, startPoint x: 419, startPoint y: 379, endPoint x: 512, endPoint y: 211, distance: 192.3
click at [512, 211] on div "Mens [PERSON_NAME] 32224 [DATE] PM Men Only In Person Childcare Learn More" at bounding box center [588, 371] width 1095 height 619
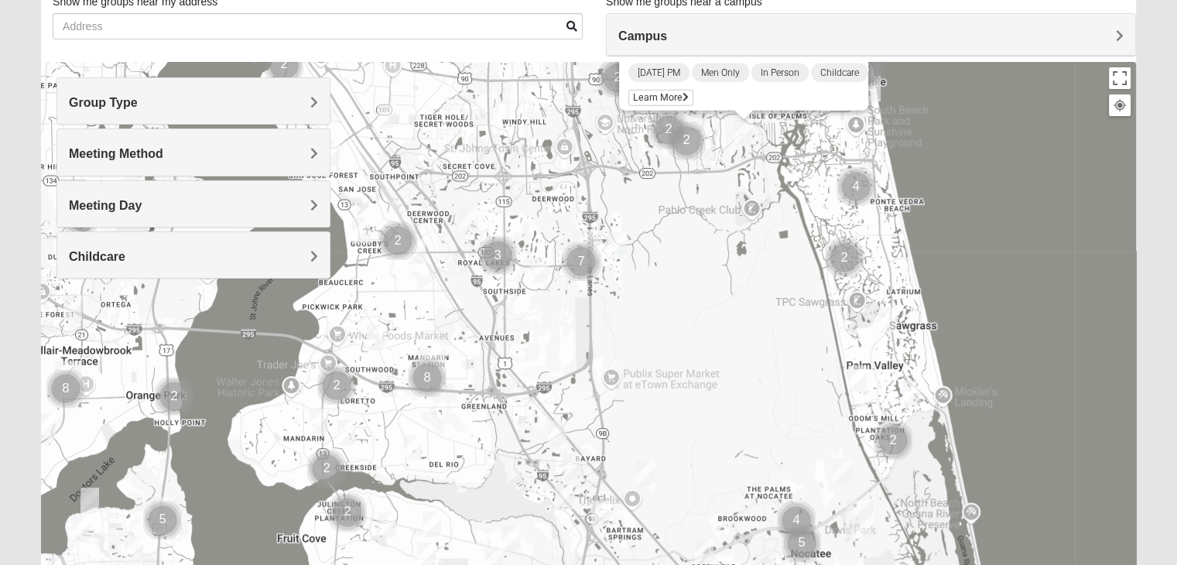
click at [474, 221] on img "Women’s Bowie 32256 Southside Baymeadows" at bounding box center [469, 220] width 31 height 38
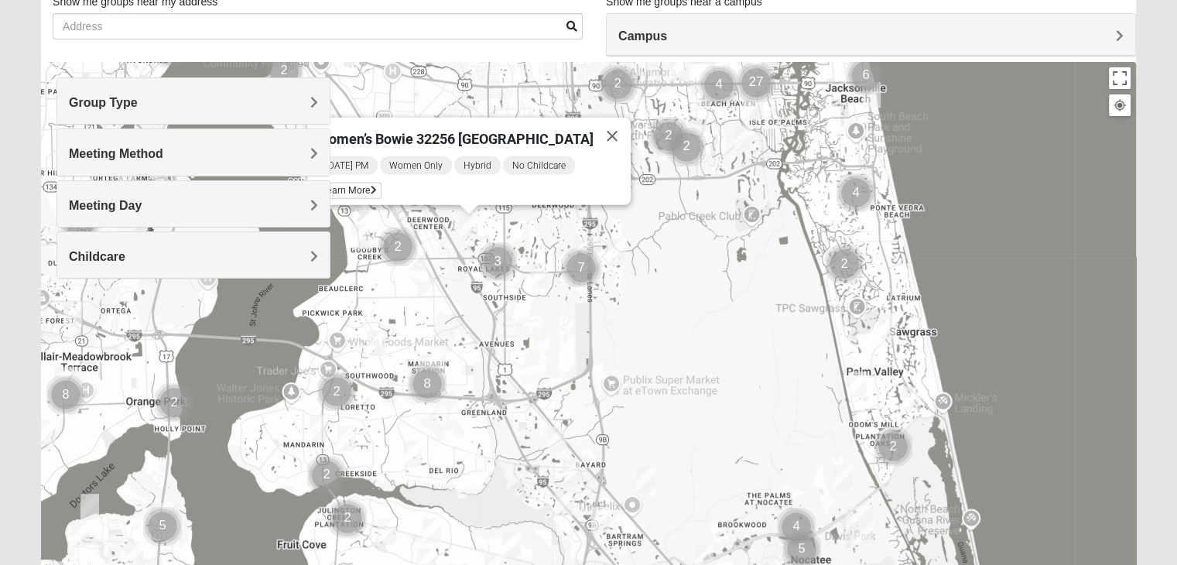
click at [418, 262] on img "Cluster of 2 groups" at bounding box center [397, 246] width 51 height 51
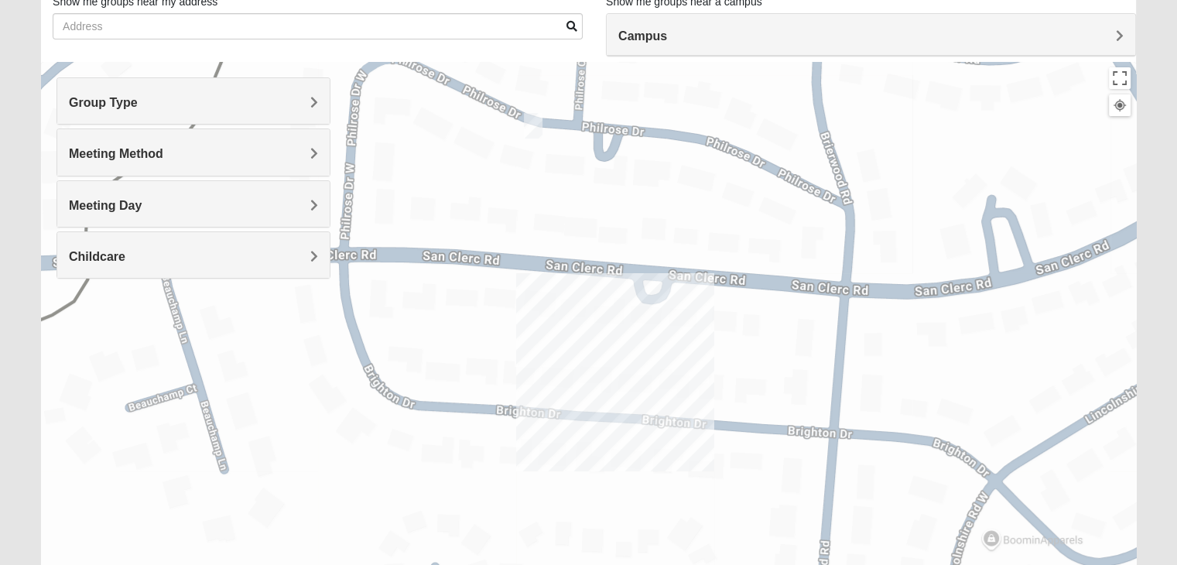
click at [673, 234] on div "To navigate, press the arrow keys. Women’s Bowie [GEOGRAPHIC_DATA] [DATE] PM Wo…" at bounding box center [588, 371] width 1095 height 619
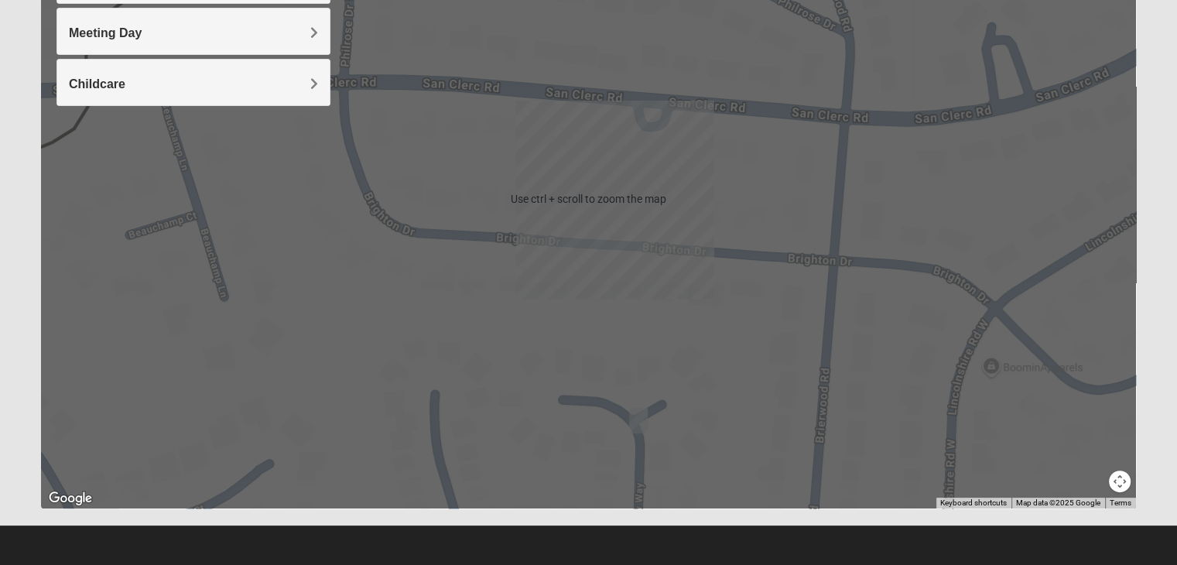
scroll to position [55, 0]
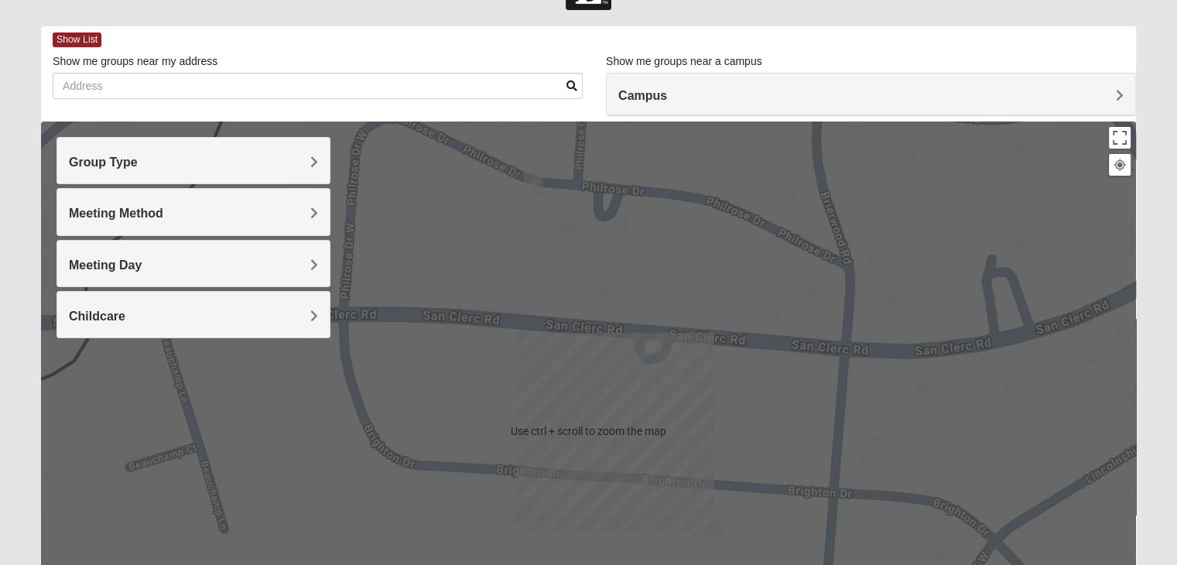
click at [638, 246] on div "To navigate, press the arrow keys. Women’s Bowie [GEOGRAPHIC_DATA] [DATE] PM Wo…" at bounding box center [588, 431] width 1095 height 619
click at [1119, 170] on div at bounding box center [1120, 165] width 14 height 14
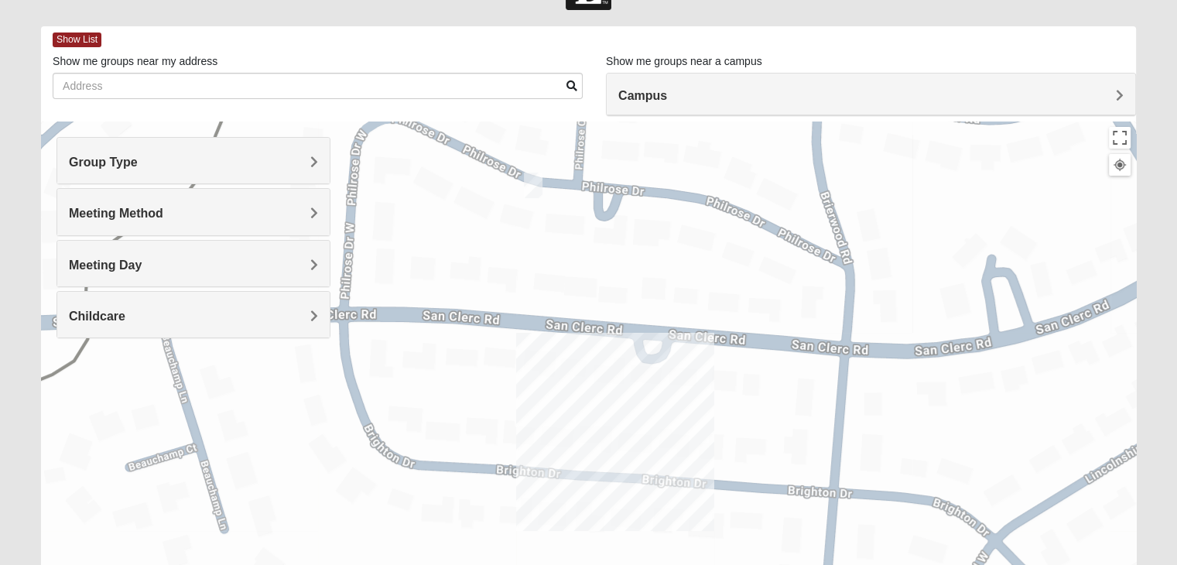
click at [1121, 169] on div at bounding box center [1120, 165] width 14 height 14
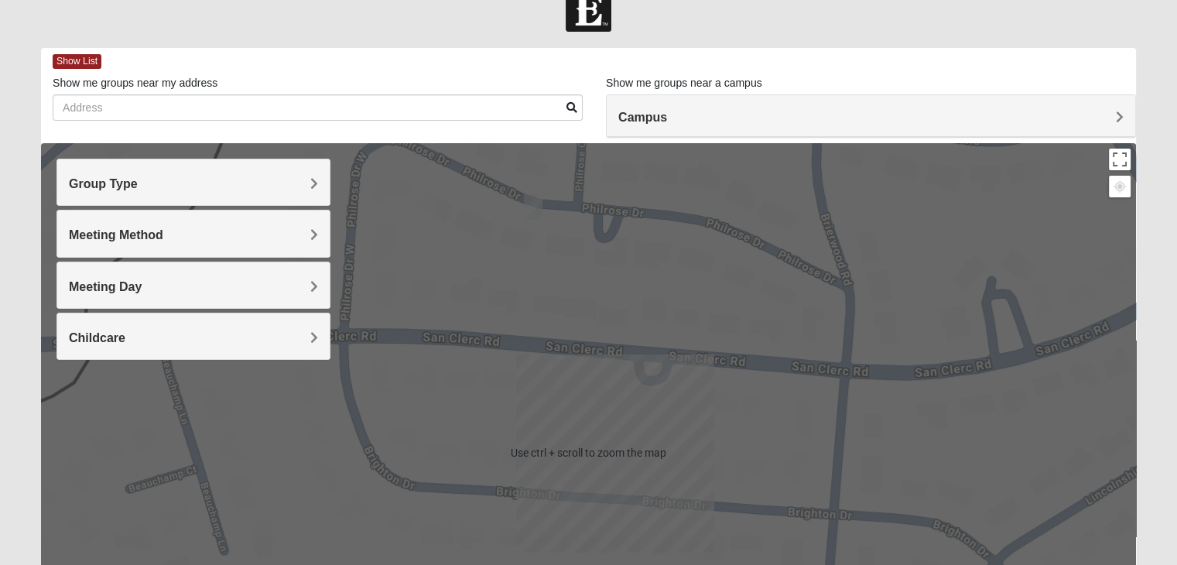
scroll to position [0, 0]
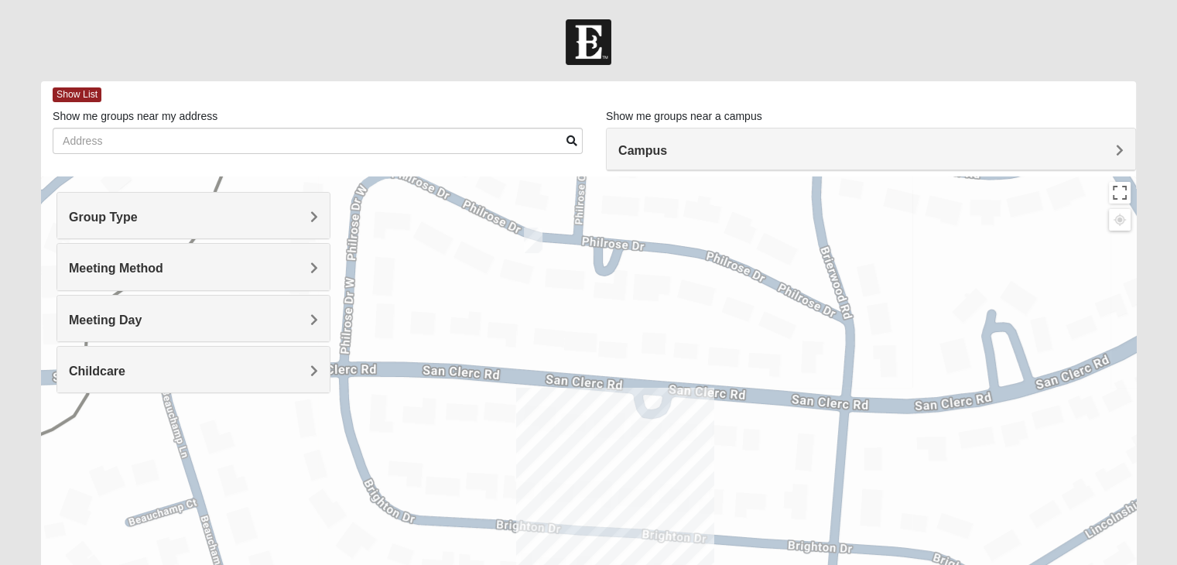
click at [217, 228] on div "Group Type" at bounding box center [193, 216] width 272 height 46
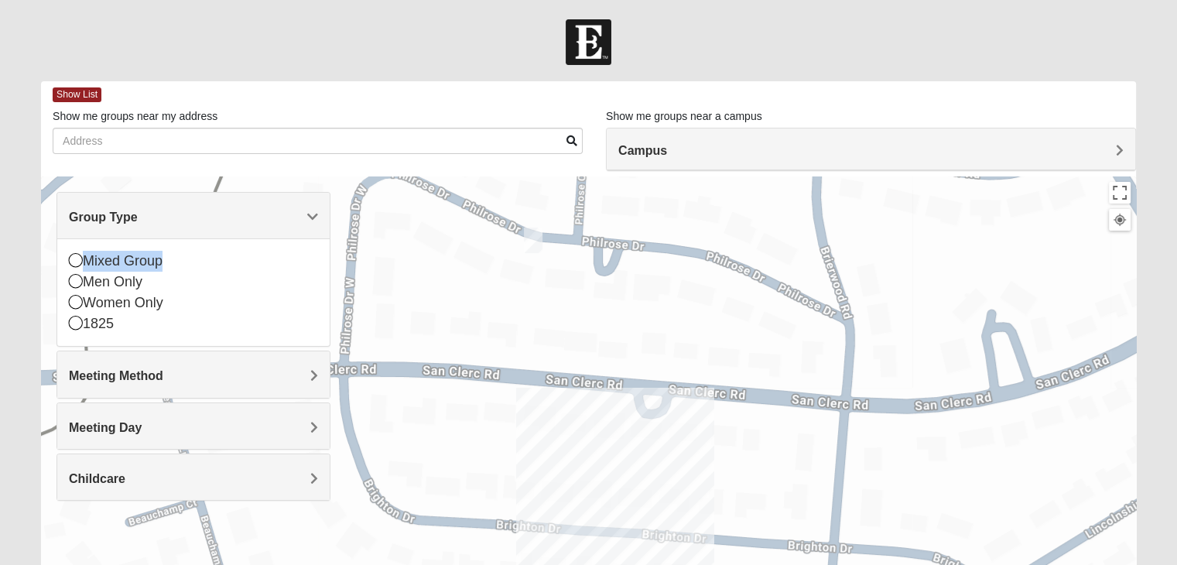
drag, startPoint x: 159, startPoint y: 262, endPoint x: 173, endPoint y: 222, distance: 41.9
click at [173, 222] on div "Group Type Mixed Group Men Only Women Only 1825" at bounding box center [194, 269] width 274 height 155
click at [180, 259] on div "Mixed Group" at bounding box center [193, 261] width 249 height 21
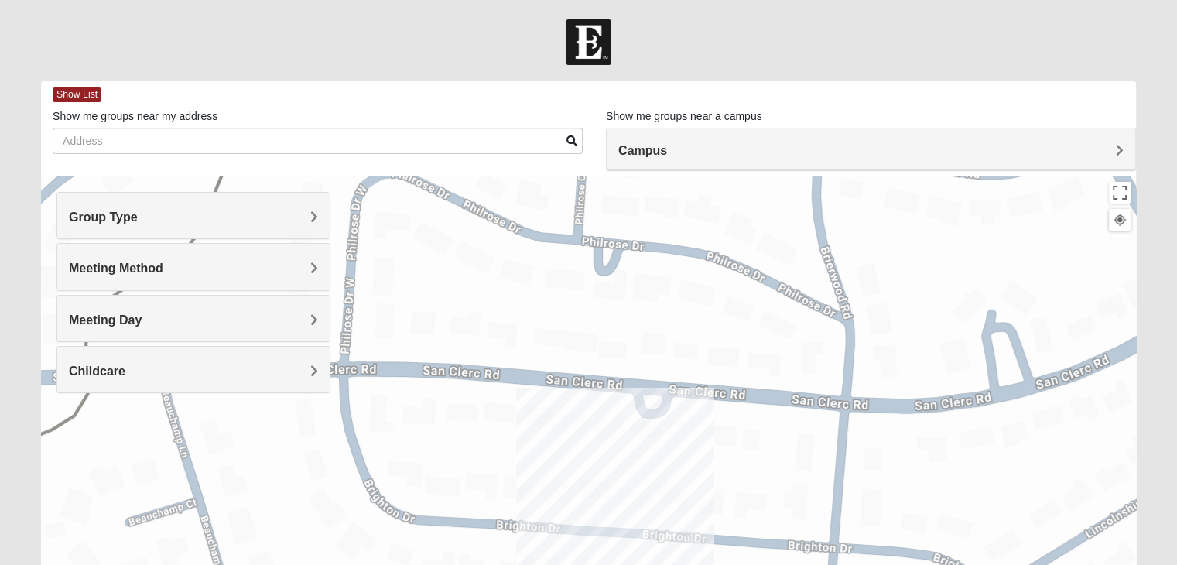
click at [76, 318] on div "Meeting Day" at bounding box center [193, 319] width 272 height 46
click at [122, 222] on span "Group Type" at bounding box center [103, 217] width 69 height 13
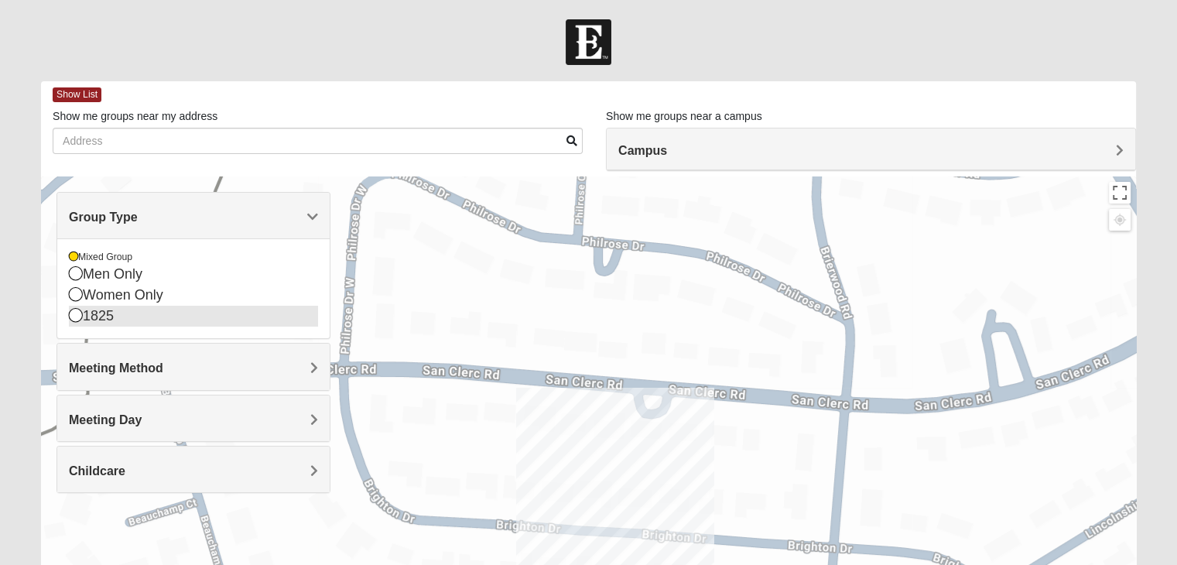
click at [96, 317] on div "1825" at bounding box center [193, 316] width 249 height 21
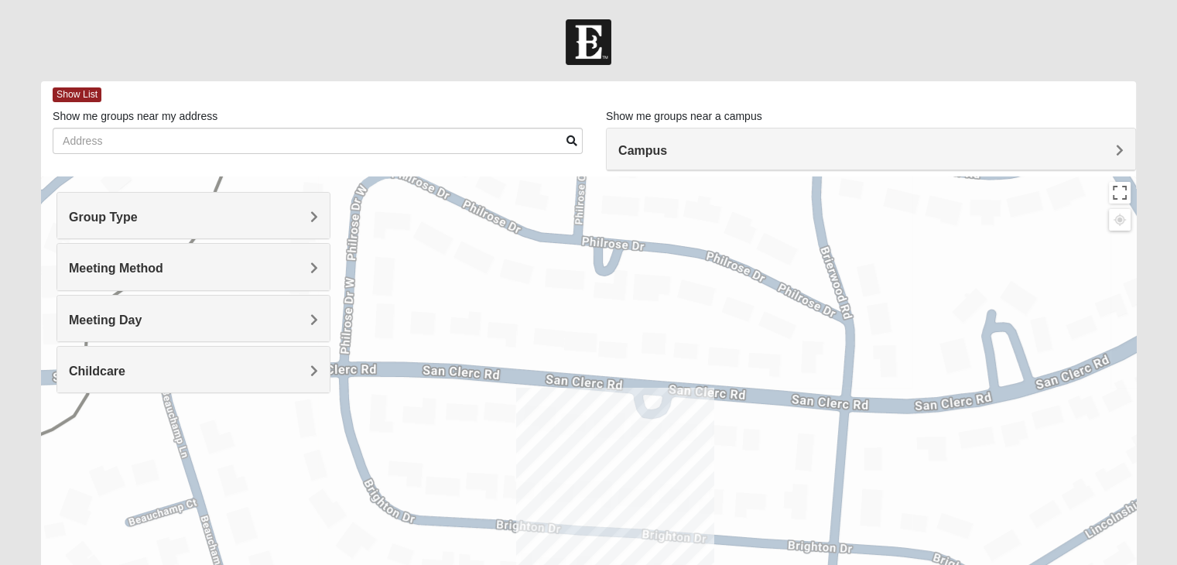
click at [1115, 223] on div at bounding box center [1120, 220] width 14 height 14
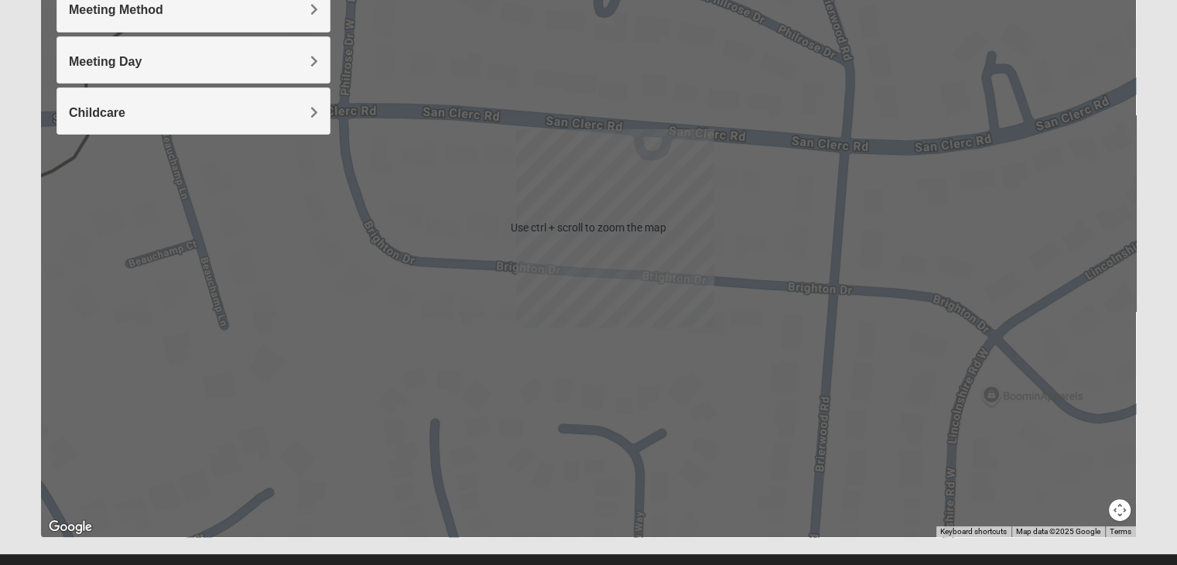
scroll to position [276, 0]
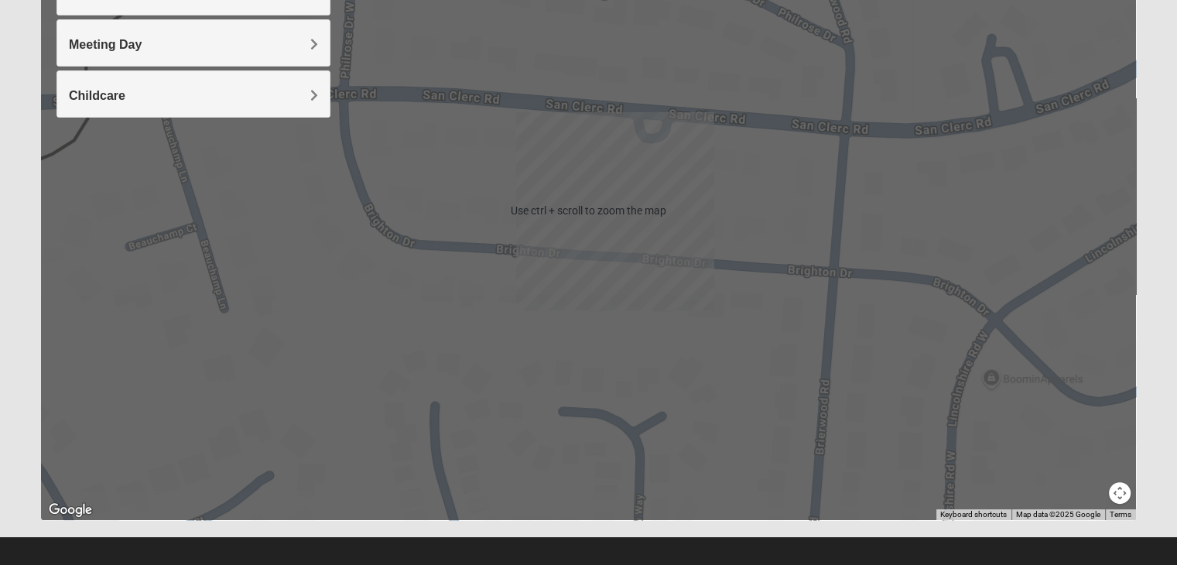
click at [1116, 475] on div "To navigate, press the arrow keys." at bounding box center [588, 210] width 1095 height 619
click at [1118, 494] on button "Map camera controls" at bounding box center [1120, 493] width 22 height 22
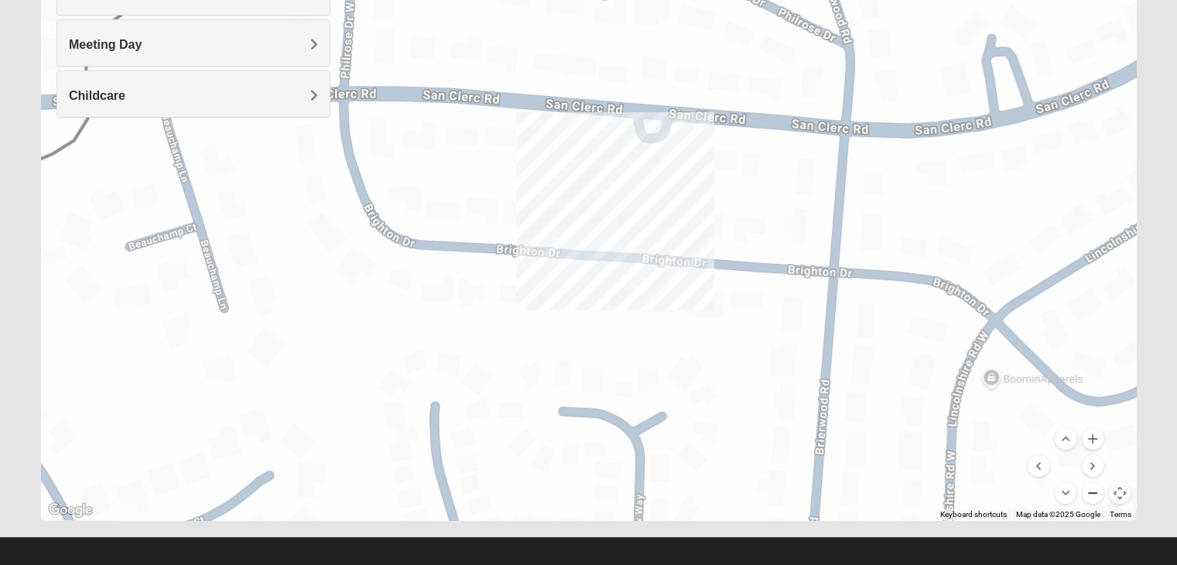
drag, startPoint x: 1089, startPoint y: 484, endPoint x: 1089, endPoint y: 492, distance: 8.5
click at [1089, 485] on button "Zoom out" at bounding box center [1093, 493] width 22 height 22
click at [1089, 492] on button "Zoom out" at bounding box center [1093, 493] width 22 height 22
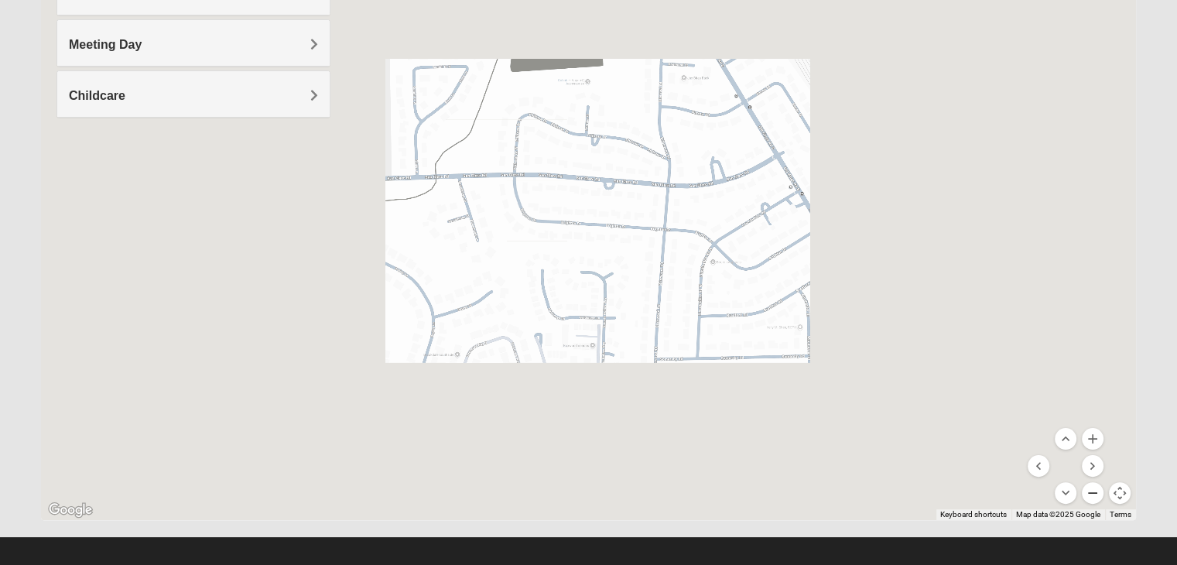
click at [1089, 492] on button "Zoom out" at bounding box center [1093, 493] width 22 height 22
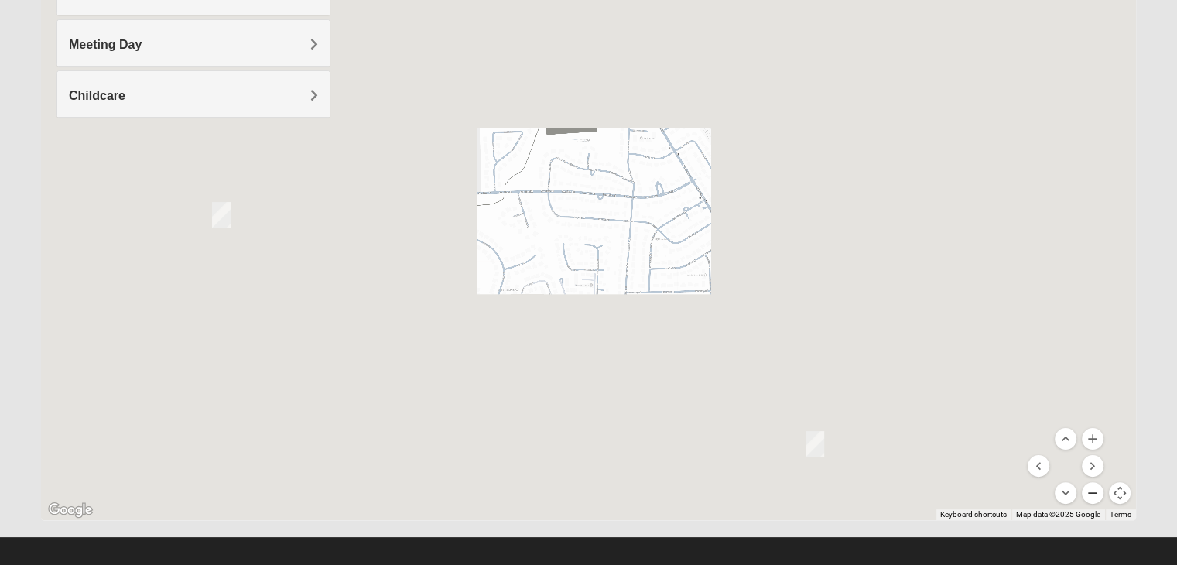
click at [1089, 493] on button "Zoom out" at bounding box center [1093, 493] width 22 height 22
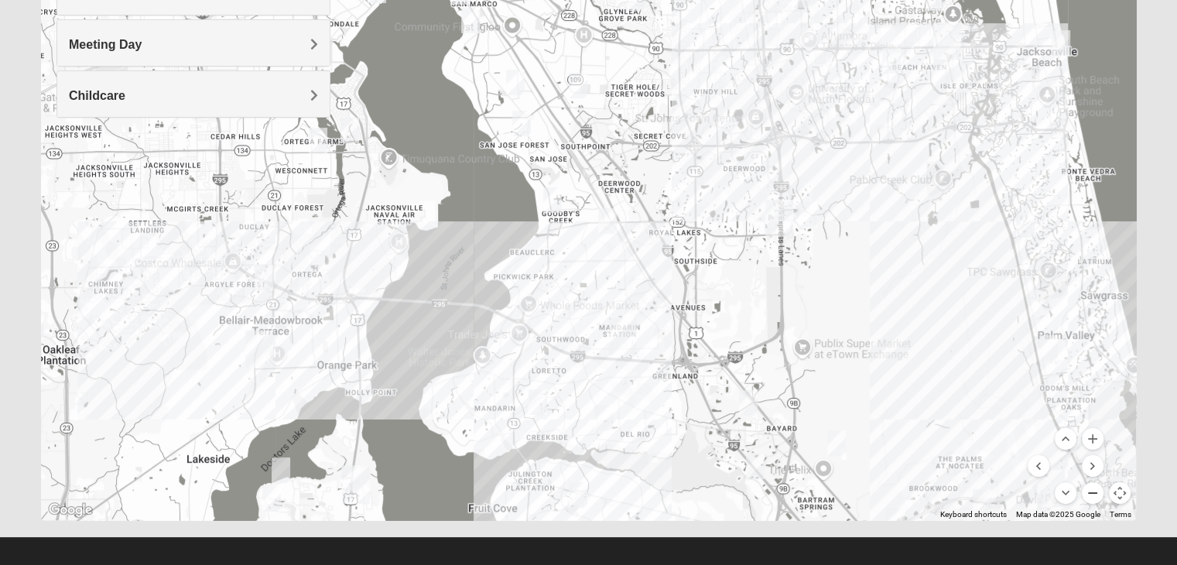
click at [1094, 496] on button "Zoom out" at bounding box center [1093, 493] width 22 height 22
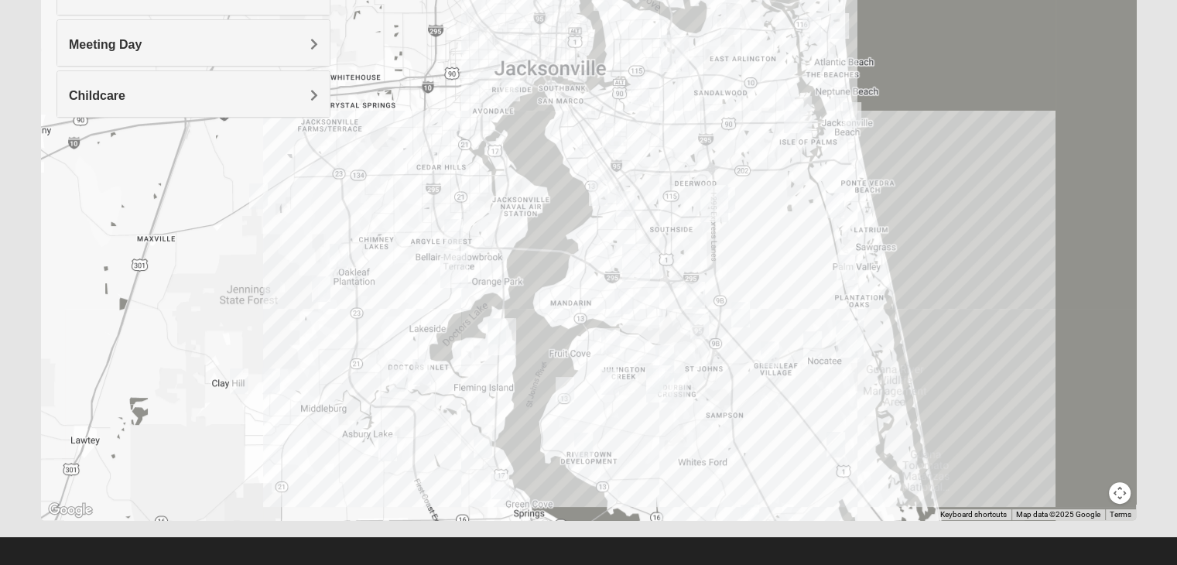
drag, startPoint x: 612, startPoint y: 404, endPoint x: 645, endPoint y: 403, distance: 32.5
click at [645, 403] on img "St. Johns" at bounding box center [660, 384] width 40 height 50
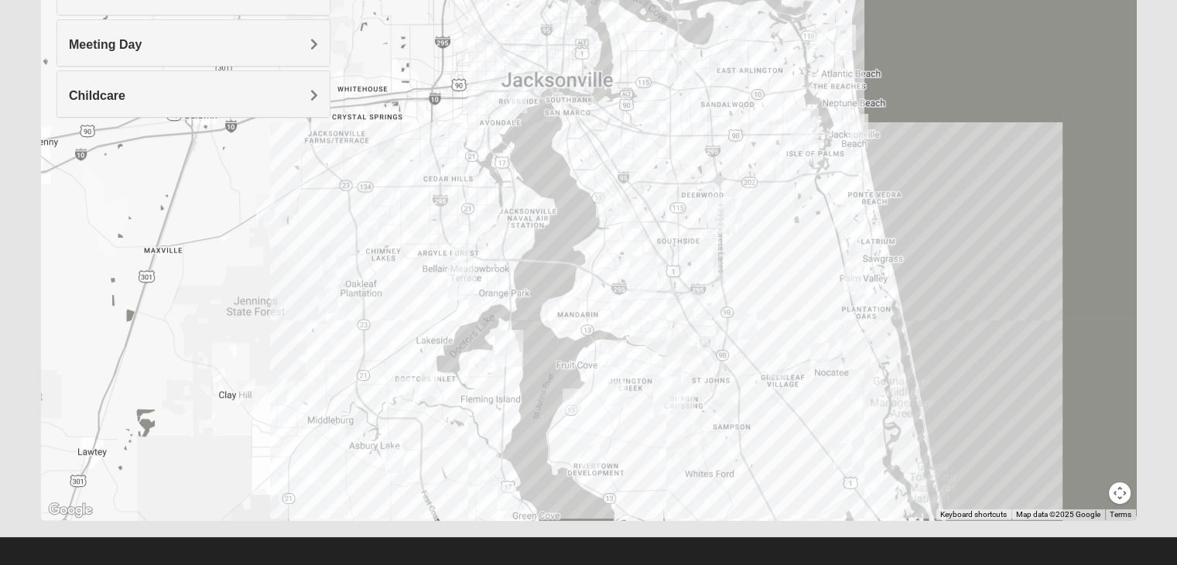
click at [633, 313] on img "Mixed Eler 32258" at bounding box center [630, 313] width 31 height 38
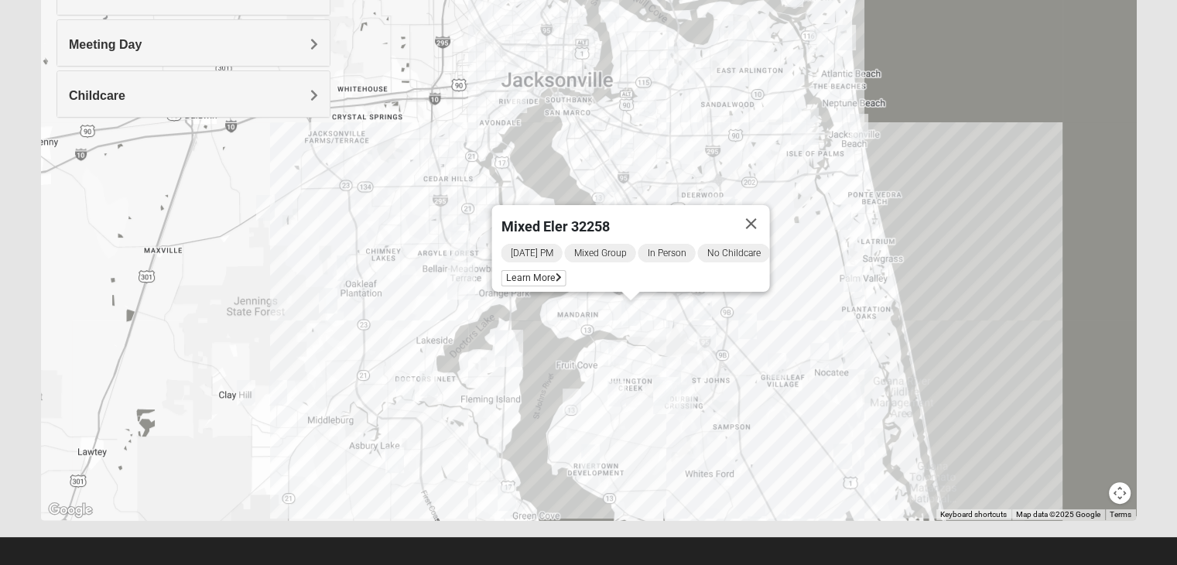
click at [711, 334] on img "Online Mixed Krause/Chasten 32258" at bounding box center [706, 338] width 31 height 38
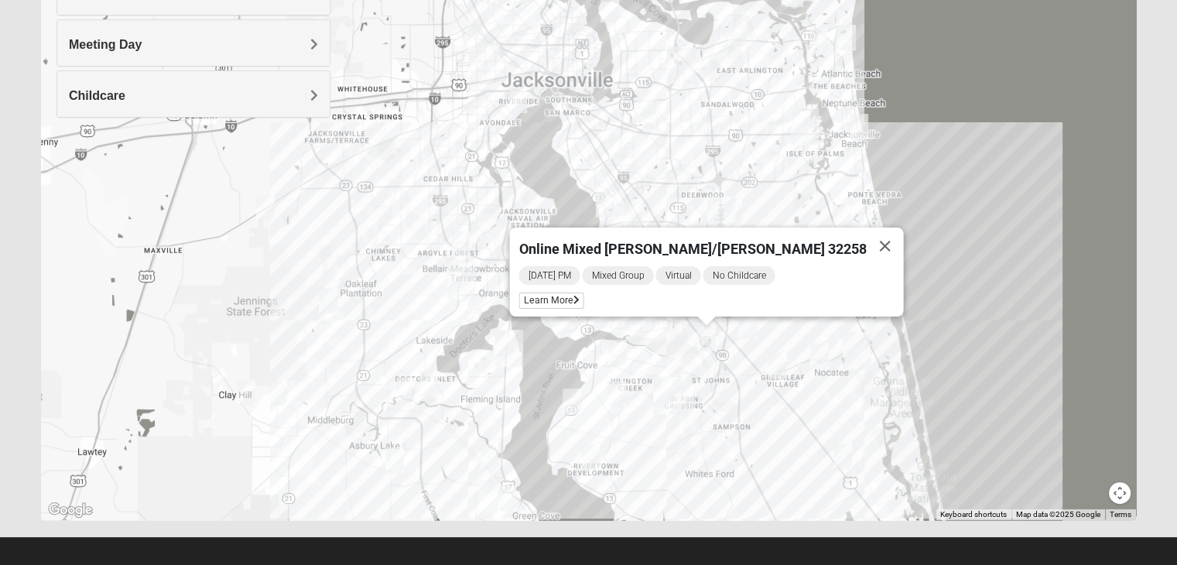
click at [343, 265] on img "1825 Mens Potrawski 32065" at bounding box center [346, 268] width 31 height 38
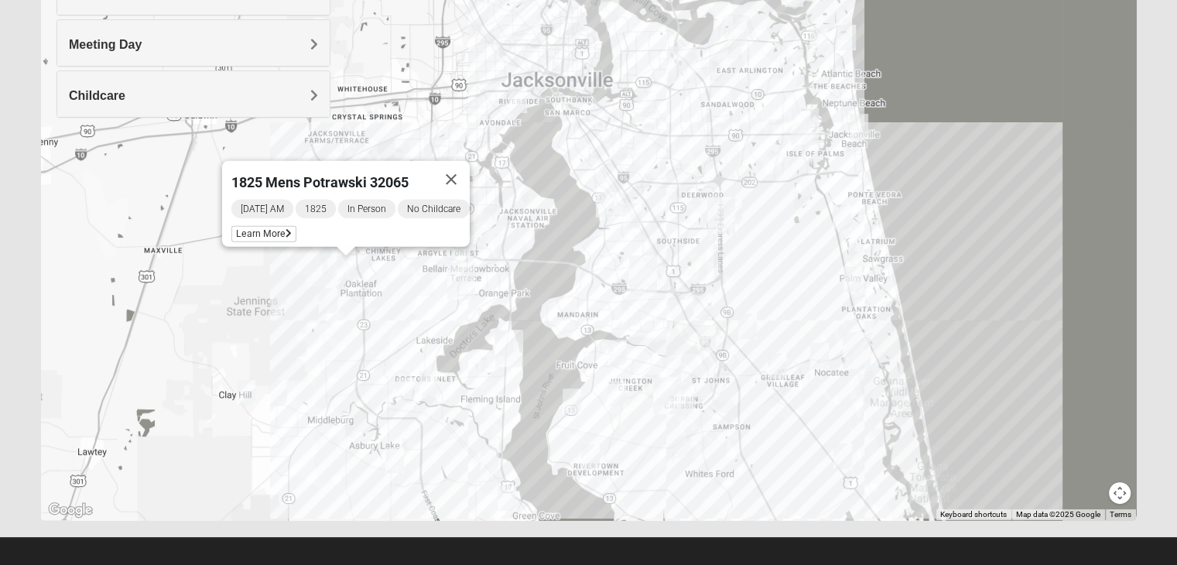
click at [701, 307] on img "1825 Mixed Cutshall 32258" at bounding box center [702, 306] width 31 height 38
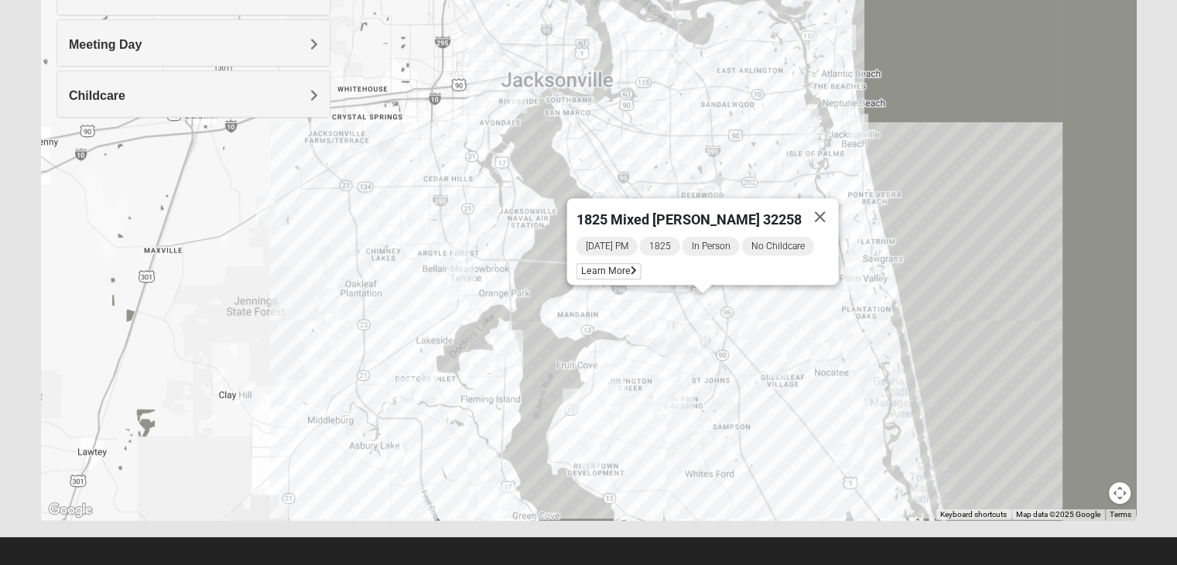
click at [649, 98] on img "1825 Mixed Shamet 32216" at bounding box center [647, 103] width 31 height 38
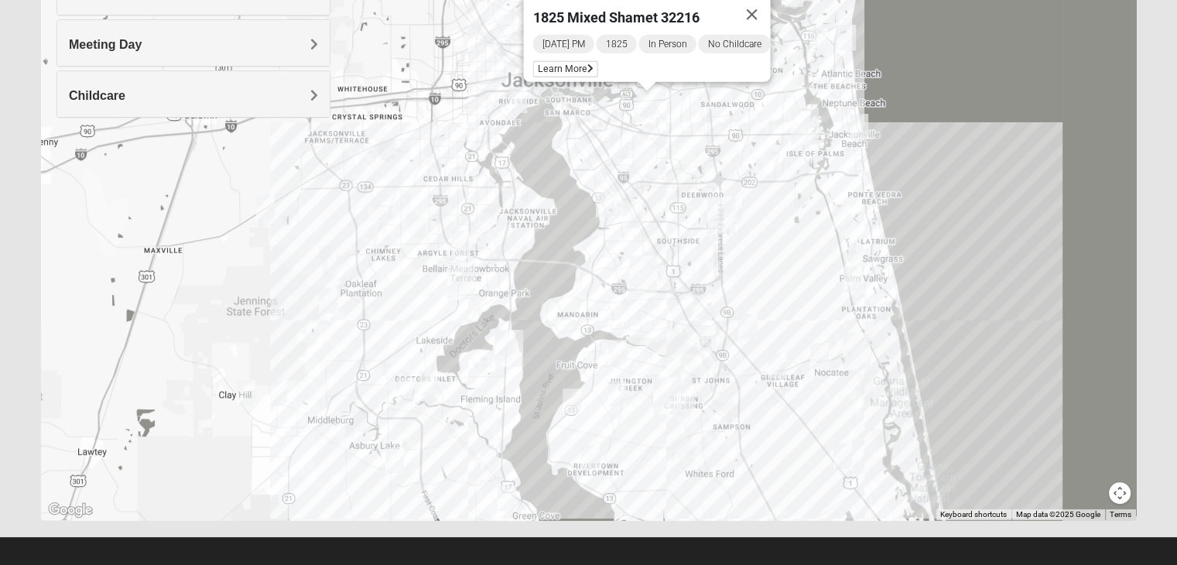
click at [704, 301] on img "1825 Mixed Cutshall 32258" at bounding box center [702, 306] width 31 height 38
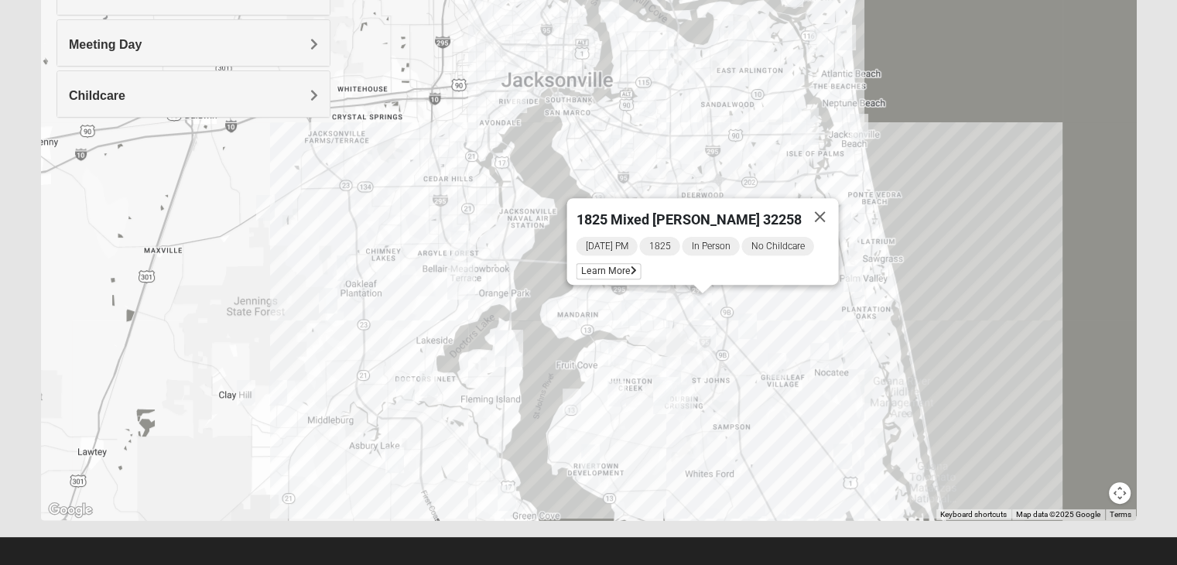
click at [813, 207] on button "Close" at bounding box center [819, 216] width 37 height 37
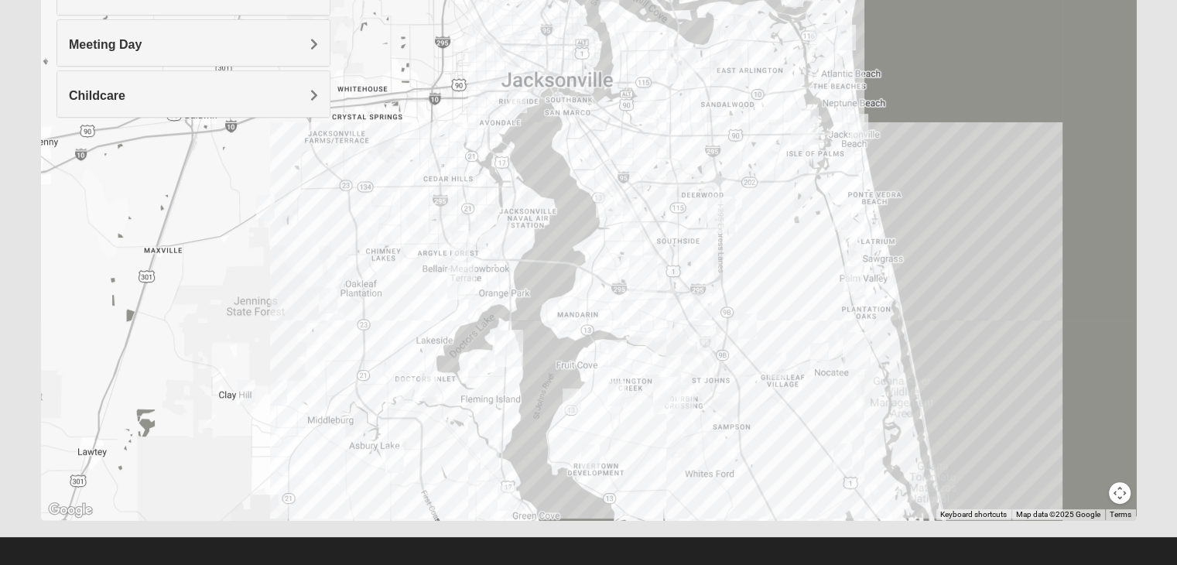
click at [821, 35] on img "1825 Mixed Curry 32233" at bounding box center [819, 41] width 31 height 38
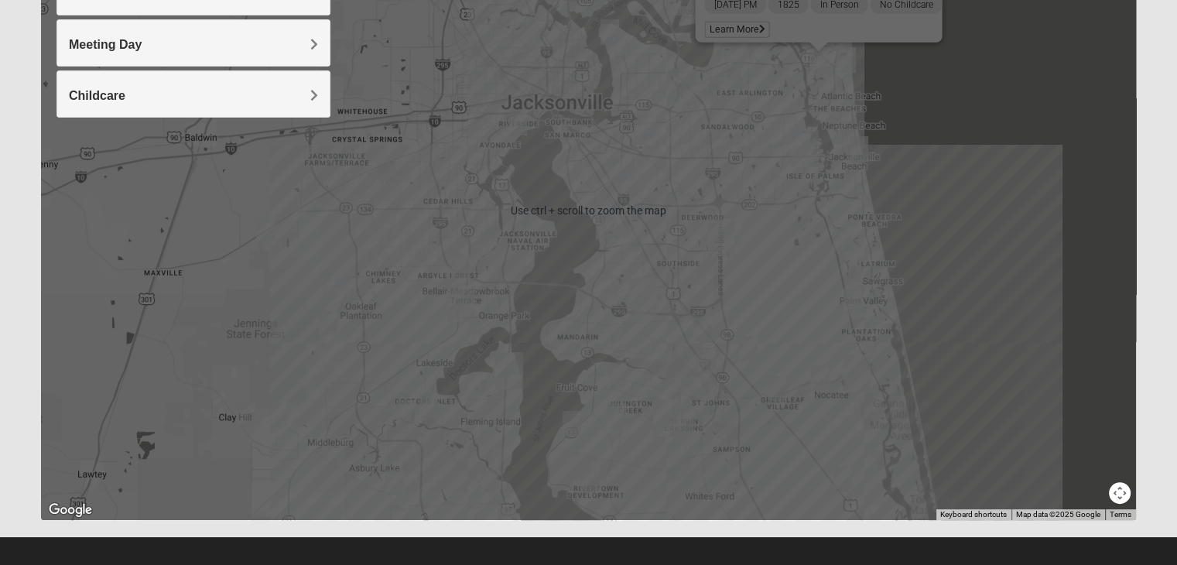
scroll to position [198, 0]
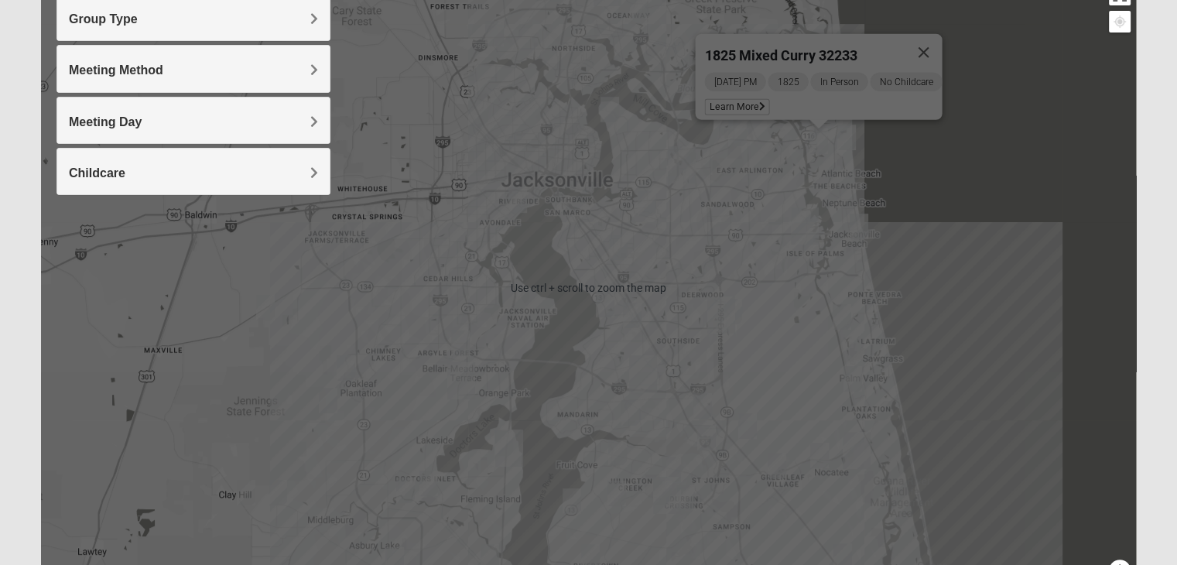
click at [652, 236] on div "1825 Mixed [PERSON_NAME] 32233 [DATE] PM 1825 In Person No Childcare Learn More" at bounding box center [588, 287] width 1095 height 619
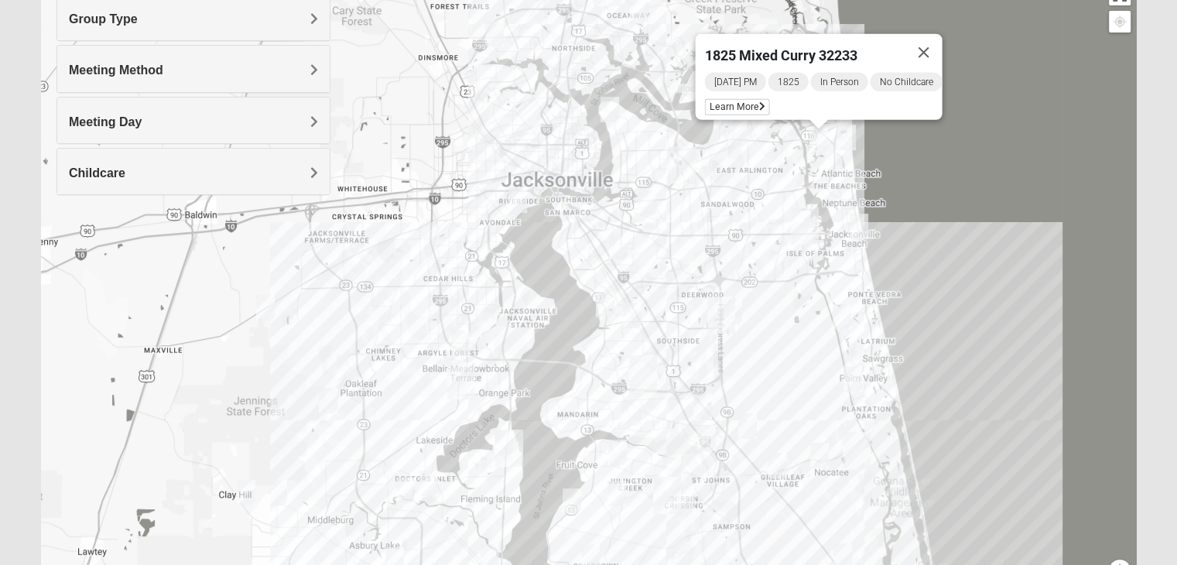
click at [648, 195] on img "1825 Mixed Shamet 32216" at bounding box center [647, 203] width 31 height 38
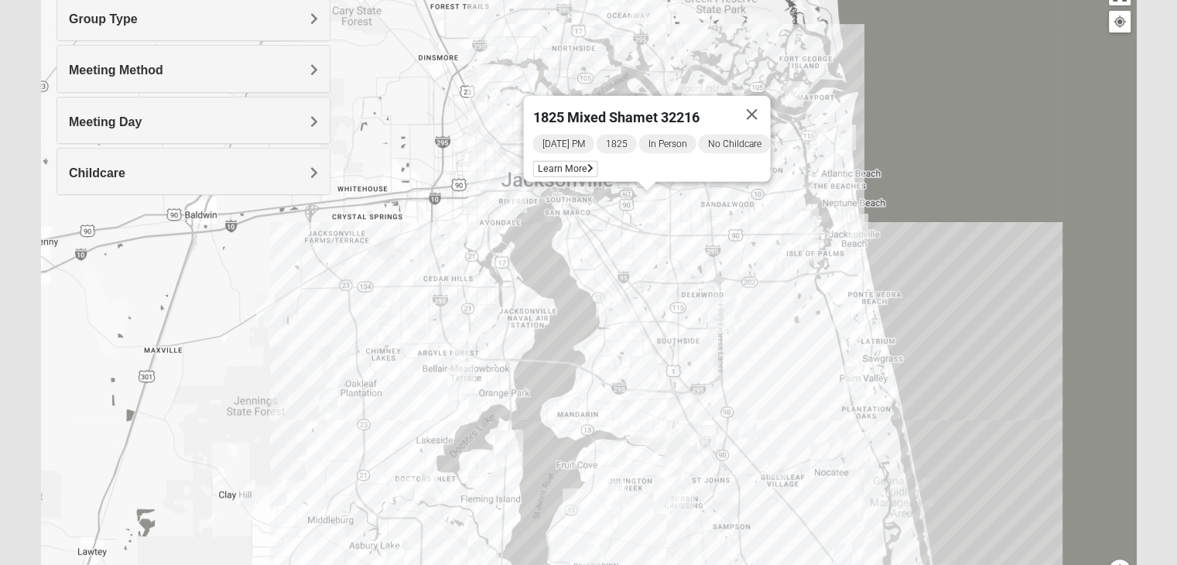
click at [697, 405] on img "1825 Mixed Cutshall 32258" at bounding box center [702, 406] width 31 height 38
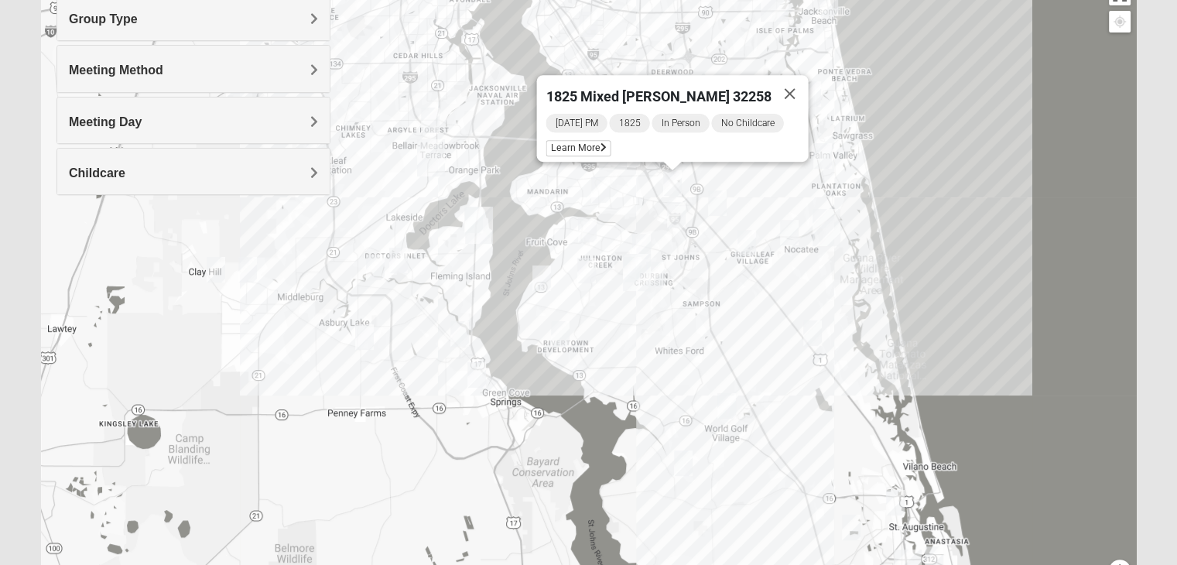
drag, startPoint x: 951, startPoint y: 236, endPoint x: 920, endPoint y: 12, distance: 226.5
click at [920, 12] on div "1825 Mixed [PERSON_NAME] 32258 [DATE] PM 1825 In Person No Childcare Learn More" at bounding box center [588, 287] width 1095 height 619
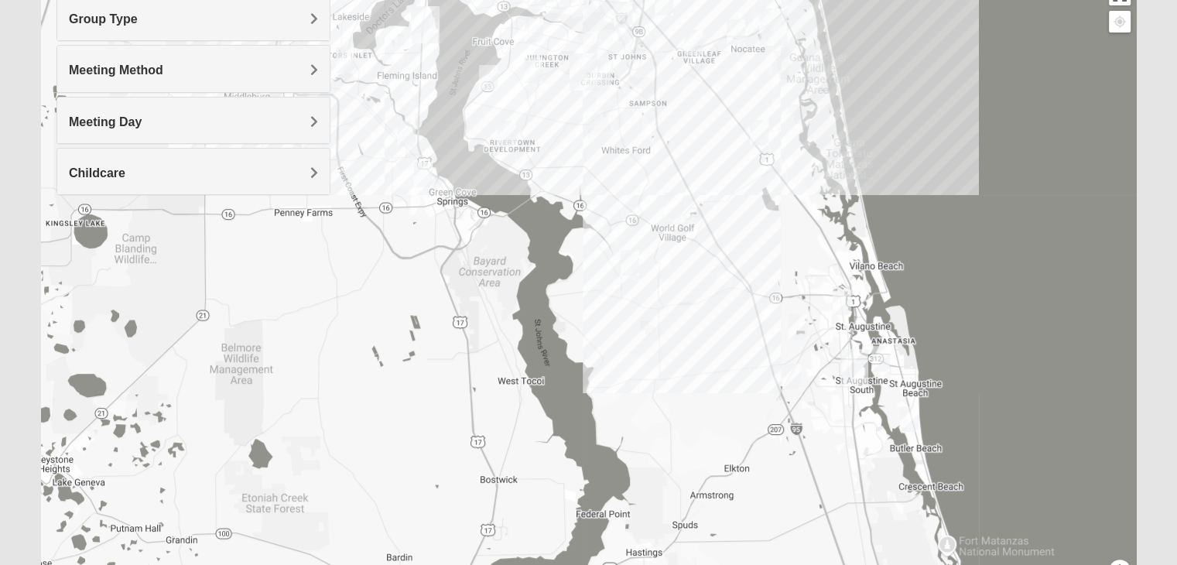
drag, startPoint x: 848, startPoint y: 430, endPoint x: 799, endPoint y: 238, distance: 198.3
click at [799, 238] on div "1825 Mixed [PERSON_NAME] 32258 [DATE] PM 1825 In Person No Childcare Learn More" at bounding box center [588, 287] width 1095 height 619
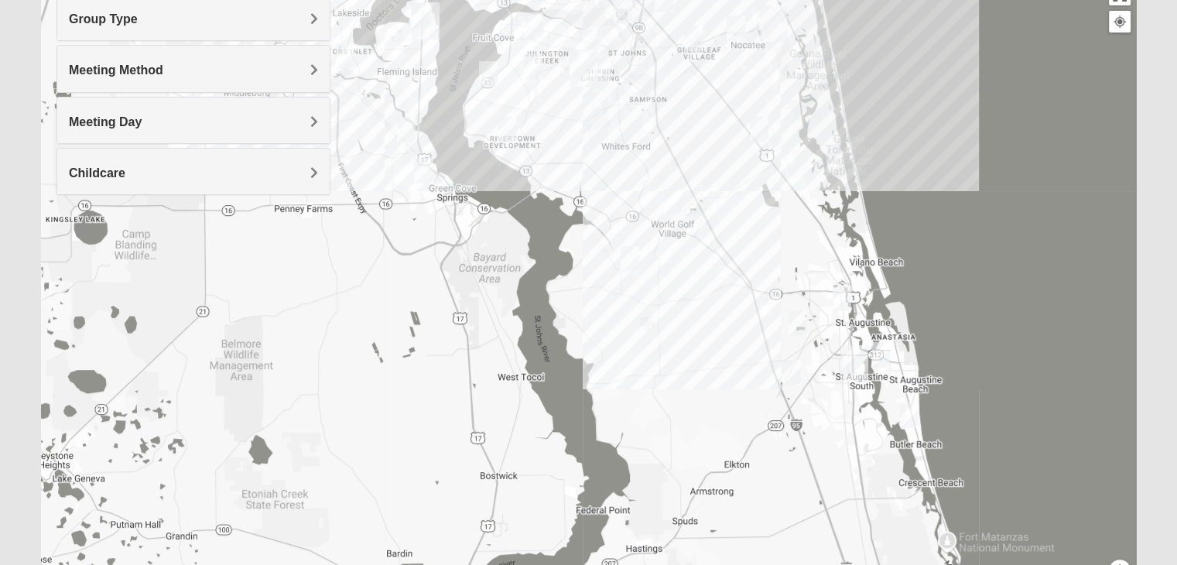
click at [882, 357] on img "1825 Mixed Lauter 32080" at bounding box center [880, 355] width 31 height 38
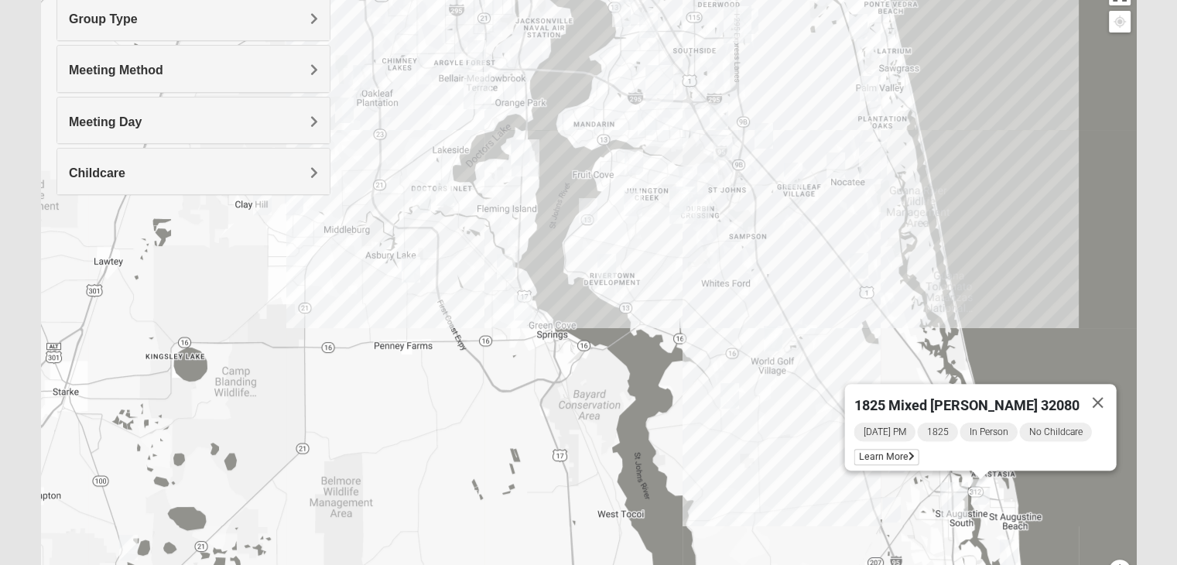
drag, startPoint x: 718, startPoint y: 329, endPoint x: 828, endPoint y: 477, distance: 184.2
click at [828, 477] on div "1825 Mixed [PERSON_NAME] 32080 [DATE] PM 1825 In Person No Childcare Learn More" at bounding box center [588, 287] width 1095 height 619
click at [780, 348] on img "1825 Mixed Barfield 32092" at bounding box center [773, 339] width 31 height 38
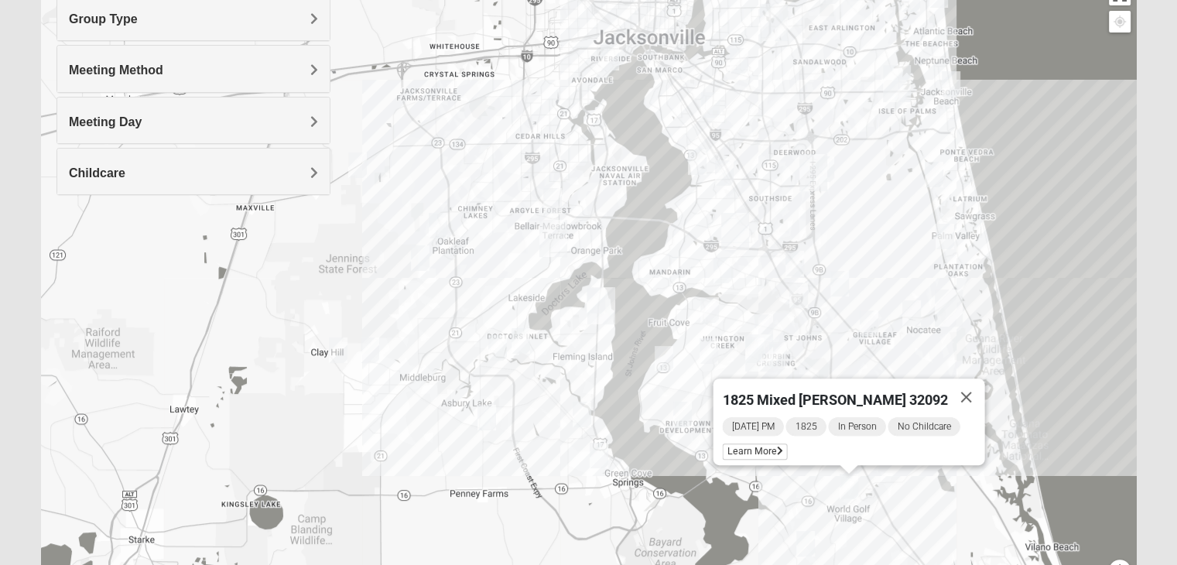
drag, startPoint x: 629, startPoint y: 239, endPoint x: 714, endPoint y: 412, distance: 192.5
click at [717, 413] on div "1825 Mixed [PERSON_NAME] 32092 [DATE] PM 1825 In Person No Childcare Learn More" at bounding box center [588, 287] width 1095 height 619
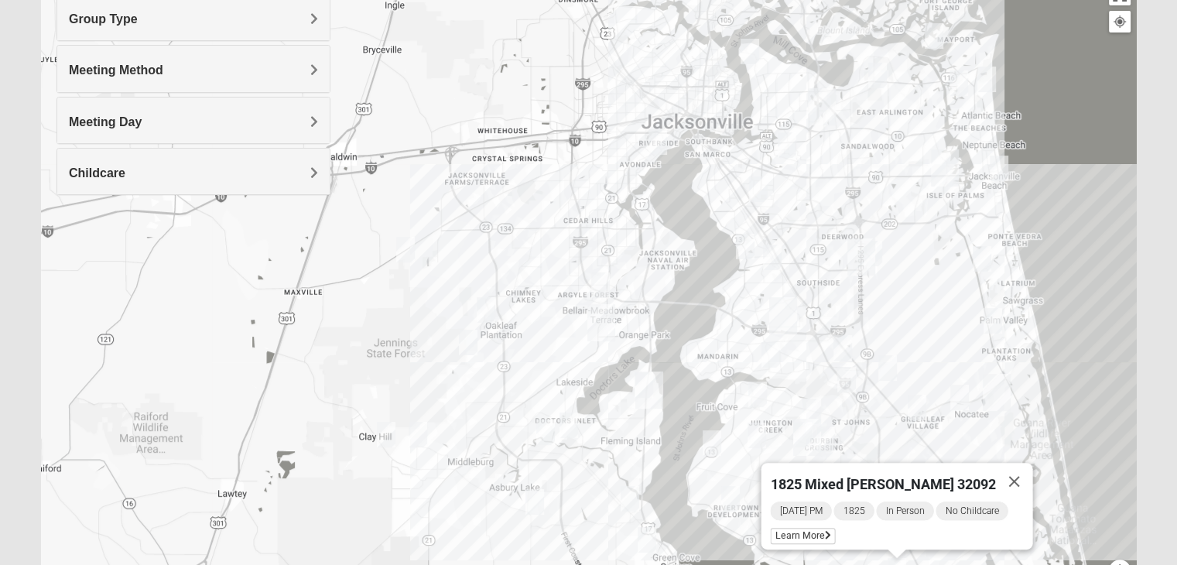
click at [491, 303] on img "1825 Mens Potrawski 32065" at bounding box center [486, 310] width 31 height 38
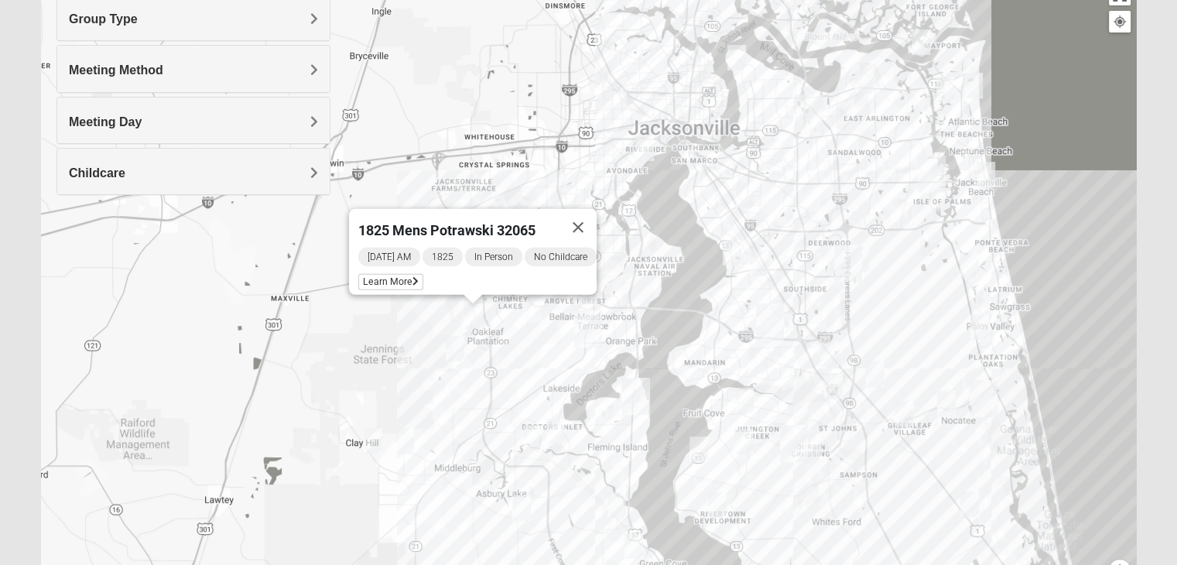
drag, startPoint x: 564, startPoint y: 331, endPoint x: 550, endPoint y: 338, distance: 15.6
click at [550, 338] on div "1825 Mens Potrawski 32065 [DATE] AM 1825 In Person No Childcare Learn More" at bounding box center [588, 287] width 1095 height 619
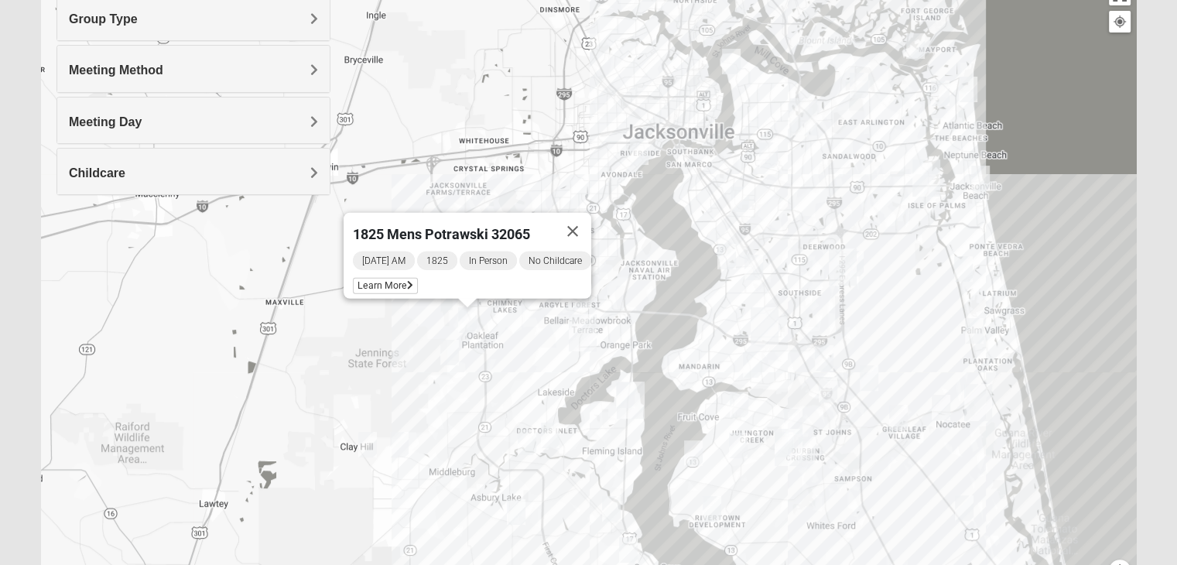
click at [824, 355] on img "1825 Mixed Cutshall 32258" at bounding box center [824, 358] width 31 height 38
click at [821, 360] on img "1825 Mixed Cutshall 32258" at bounding box center [824, 358] width 31 height 38
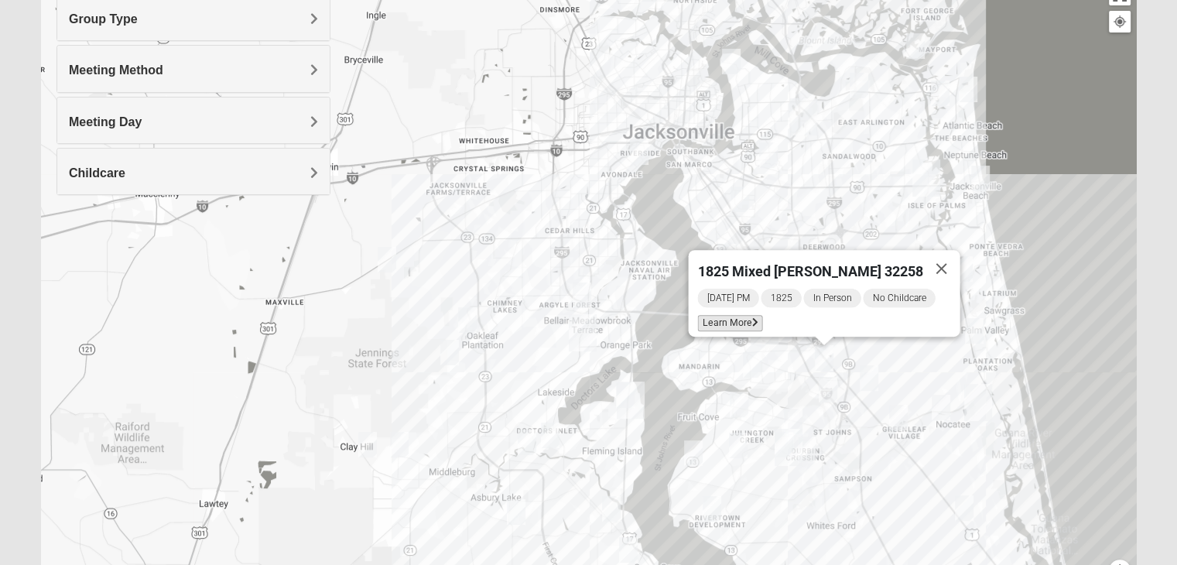
click at [746, 317] on span "Learn More" at bounding box center [729, 323] width 65 height 16
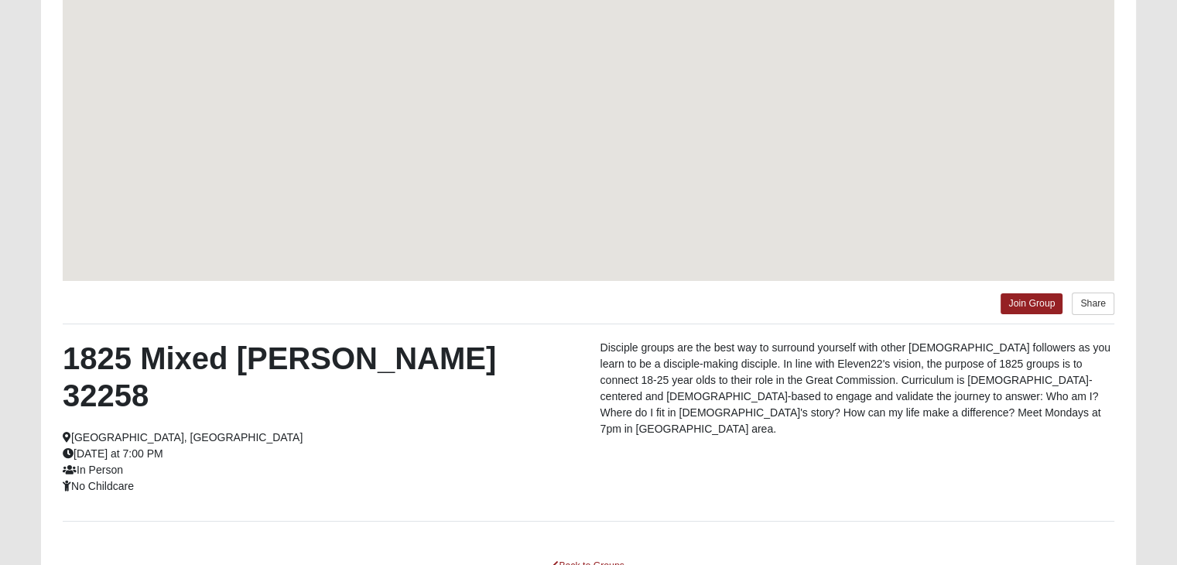
scroll to position [130, 0]
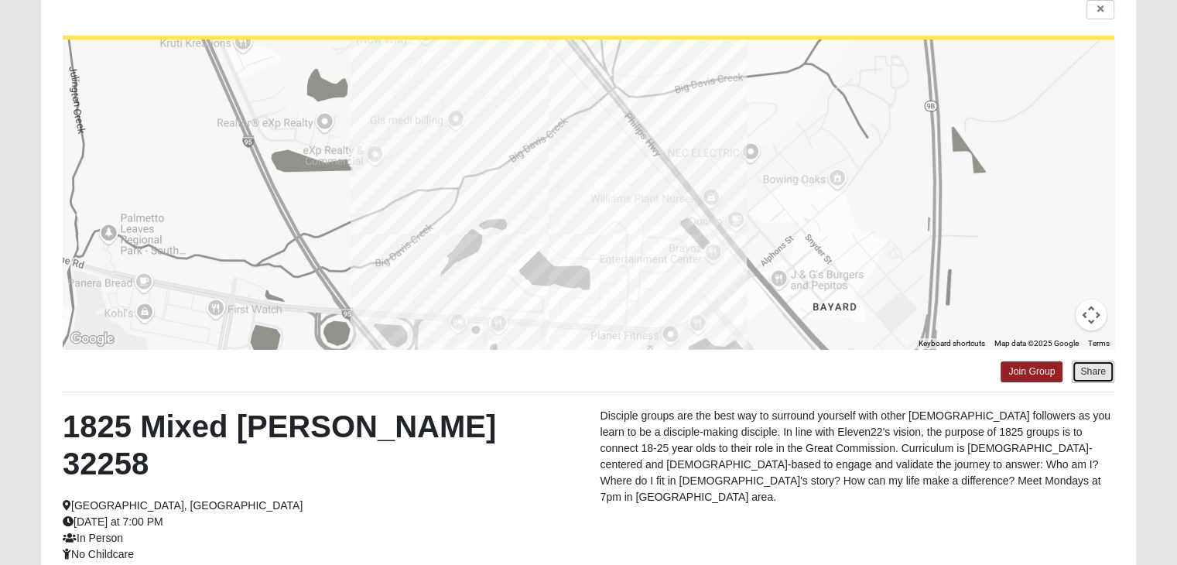
click at [1090, 370] on button "Share" at bounding box center [1093, 372] width 43 height 22
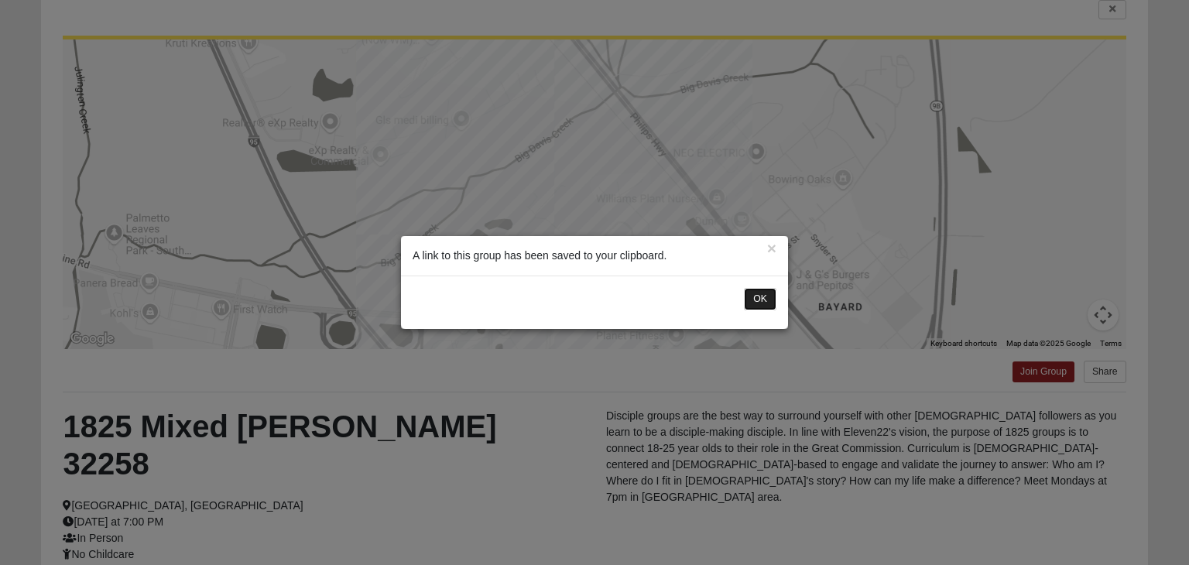
click at [762, 298] on button "OK" at bounding box center [760, 299] width 33 height 22
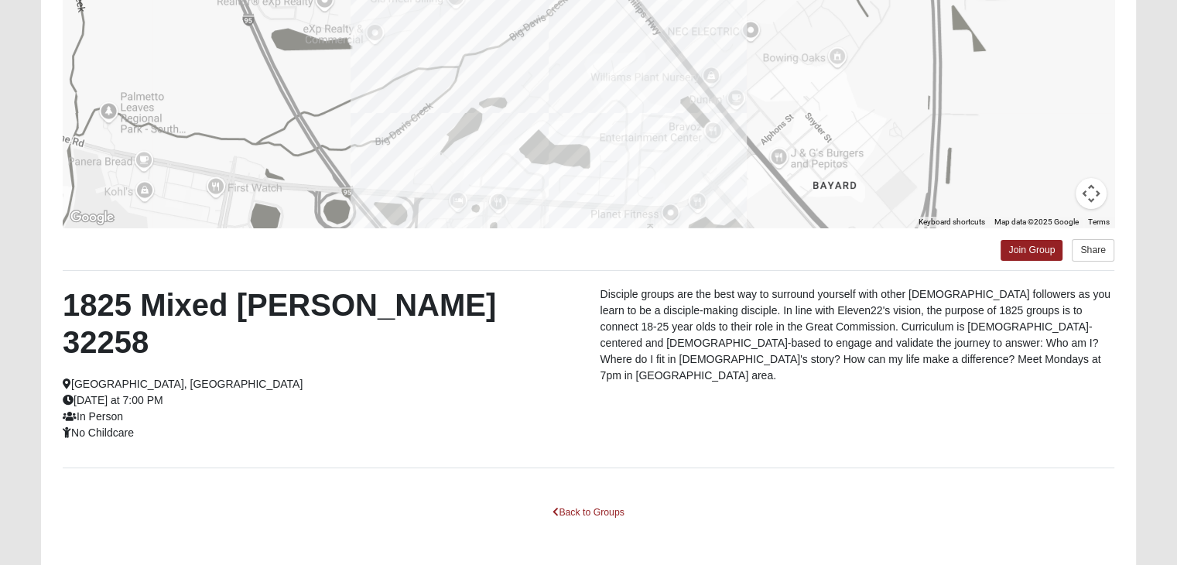
scroll to position [272, 0]
